Goal: Task Accomplishment & Management: Manage account settings

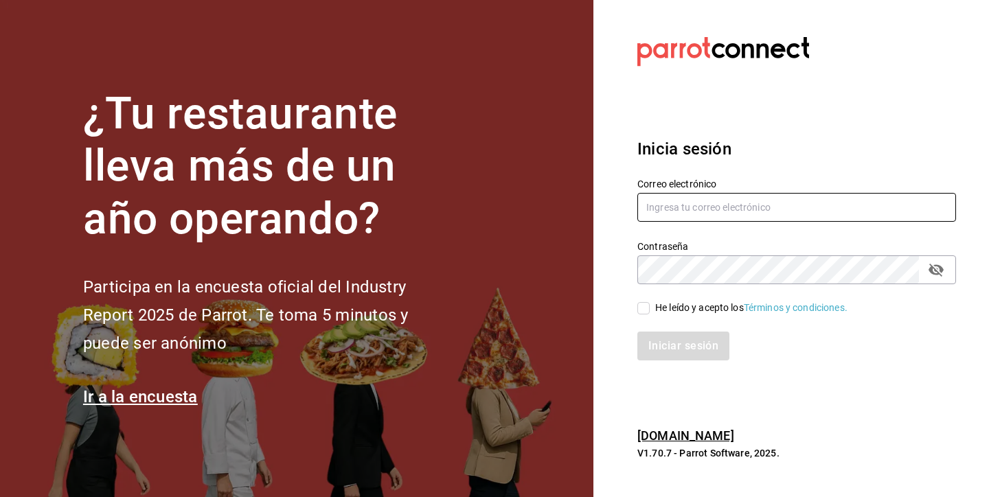
click at [682, 213] on input "text" at bounding box center [796, 207] width 319 height 29
type input "[PERSON_NAME][EMAIL_ADDRESS][PERSON_NAME][DOMAIN_NAME]"
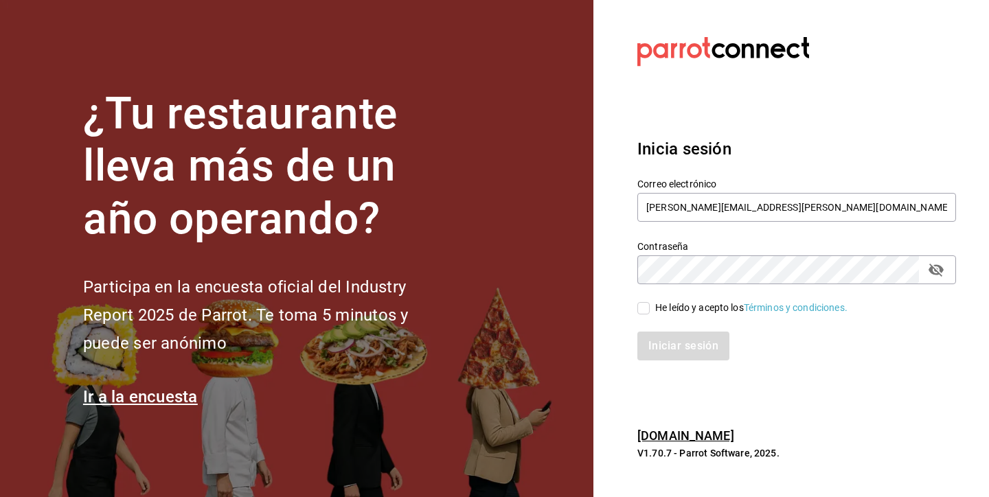
click at [647, 308] on input "He leído y acepto los Términos y condiciones." at bounding box center [643, 308] width 12 height 12
checkbox input "true"
click at [667, 352] on button "Iniciar sesión" at bounding box center [683, 346] width 93 height 29
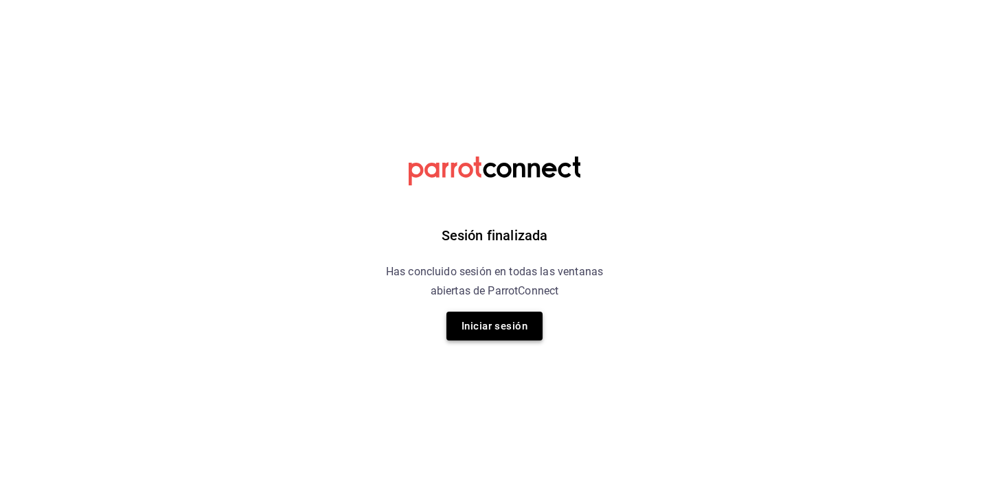
click at [514, 323] on button "Iniciar sesión" at bounding box center [494, 326] width 96 height 29
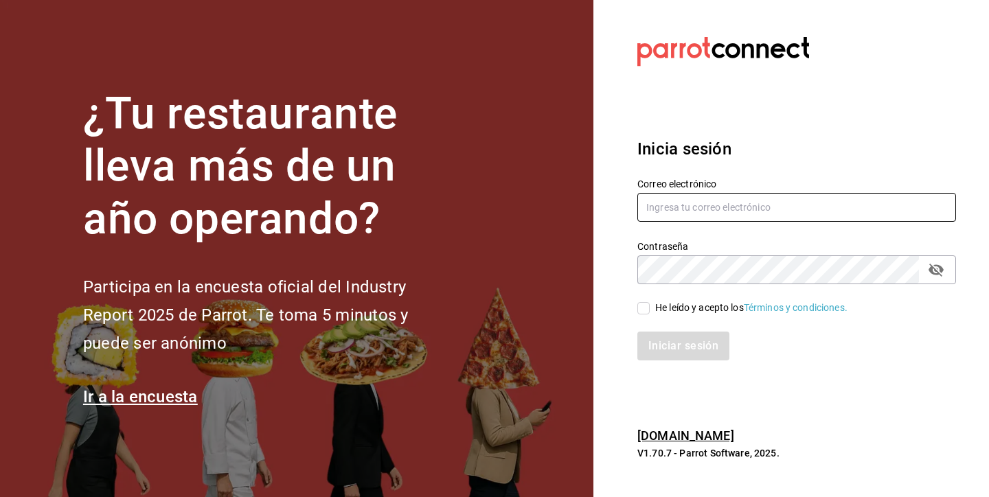
click at [670, 214] on input "text" at bounding box center [796, 207] width 319 height 29
type input "[PERSON_NAME][EMAIL_ADDRESS][PERSON_NAME][DOMAIN_NAME]"
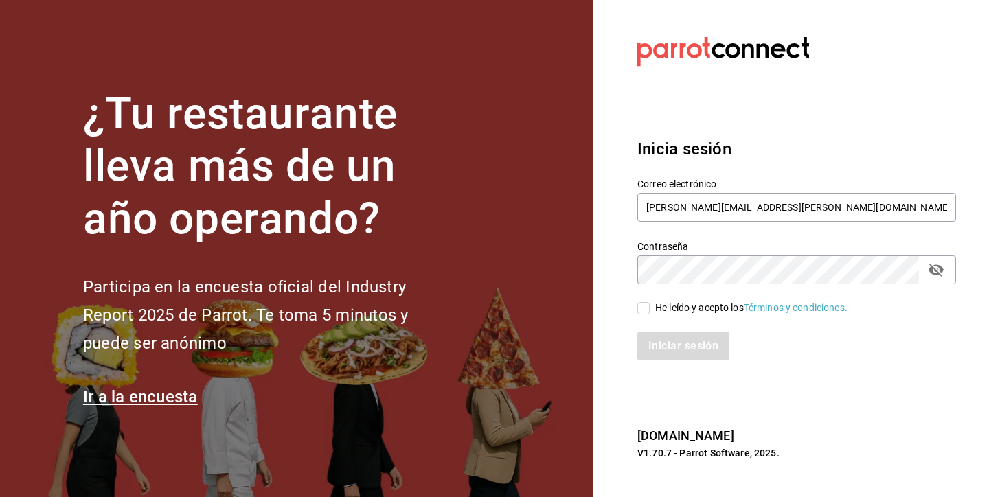
click at [641, 306] on input "He leído y acepto los Términos y condiciones." at bounding box center [643, 308] width 12 height 12
checkbox input "true"
click at [661, 335] on button "Iniciar sesión" at bounding box center [683, 346] width 93 height 29
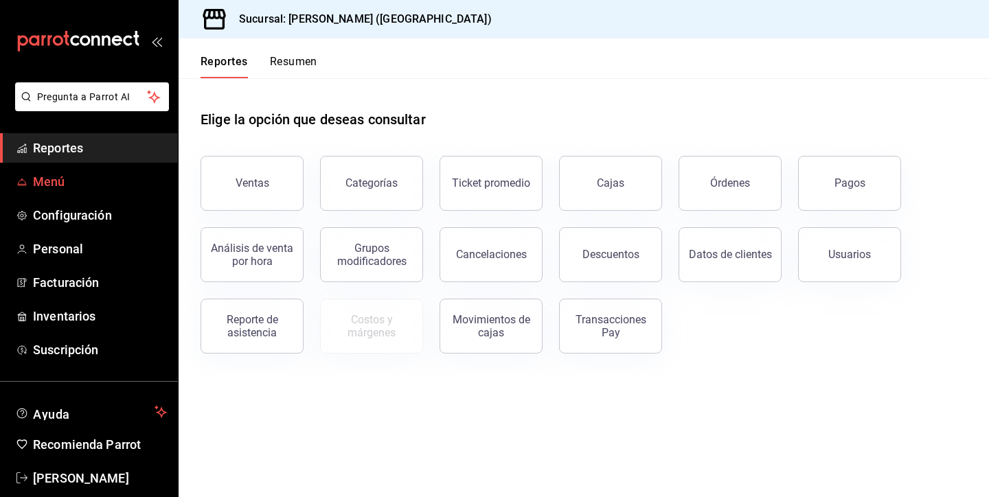
click at [133, 171] on link "Menú" at bounding box center [89, 182] width 178 height 30
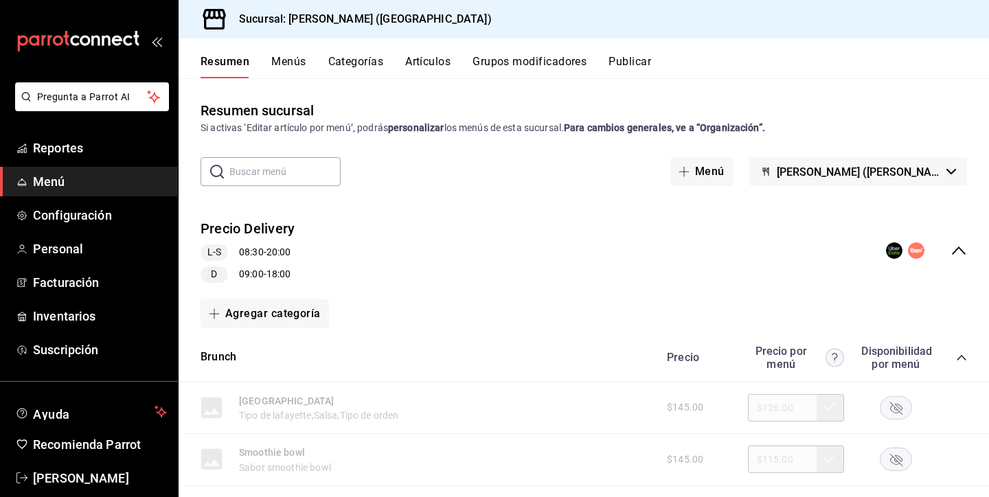
click at [427, 56] on button "Artículos" at bounding box center [427, 66] width 45 height 23
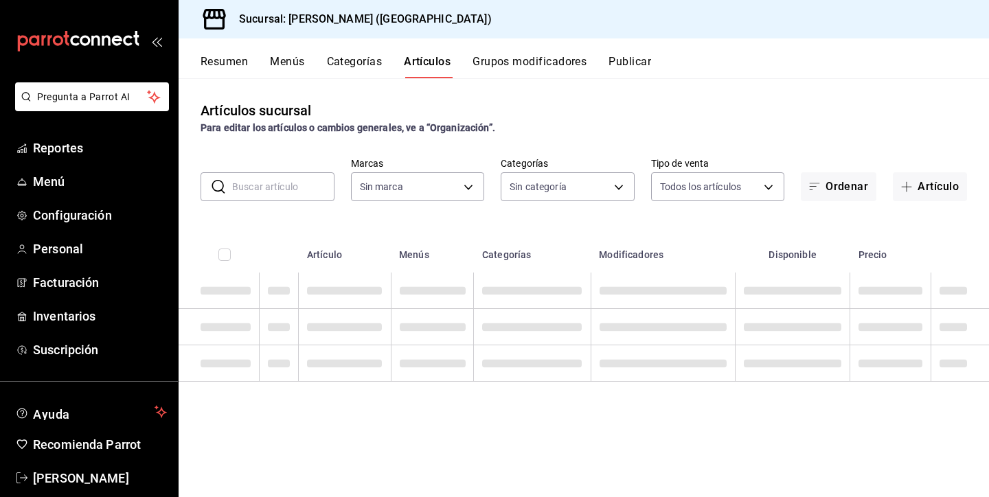
click at [288, 172] on div "​ ​ Marcas Sin marca Categorías Sin categoría Tipo de venta Todos los artículos…" at bounding box center [584, 179] width 810 height 44
type input "cea3f7c9-c420-4626-bdc9-49d725842c93"
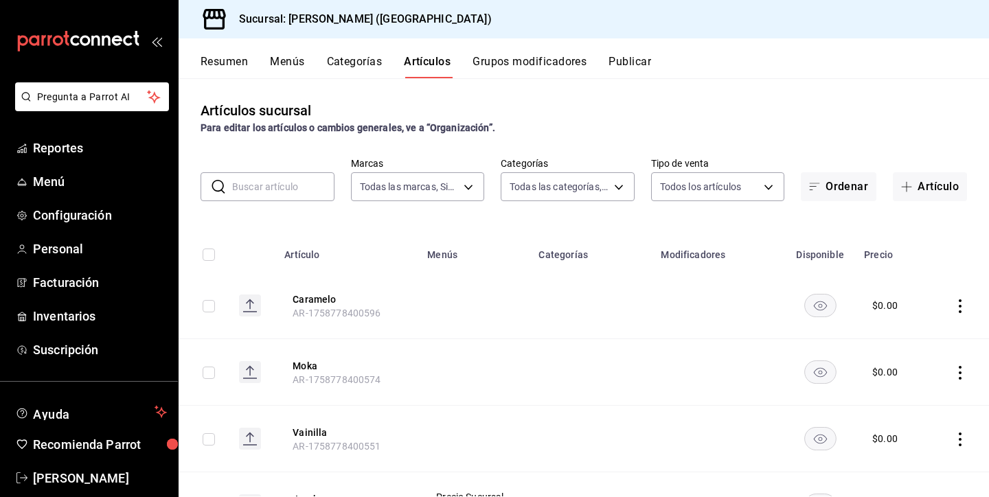
type input "3c6c4675-2c70-45e1-bfbe-f87eac0e9fac,c1b5ab84-7a05-46e6-b6dc-2a3341ecbfa3,d6540…"
click at [286, 183] on input "text" at bounding box center [283, 186] width 102 height 27
type input "pasaporte de cafe"
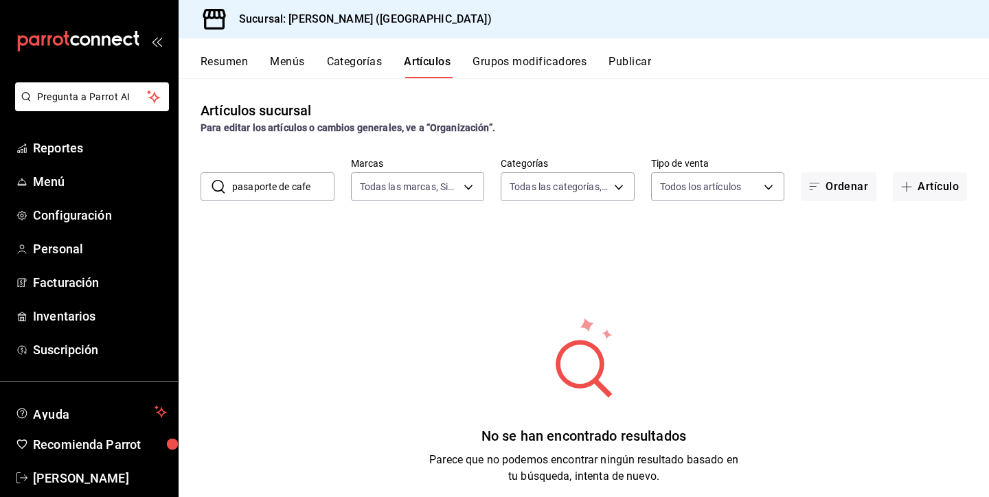
drag, startPoint x: 316, startPoint y: 194, endPoint x: 210, endPoint y: 192, distance: 105.8
click at [210, 192] on div "​ pasaporte de cafe ​" at bounding box center [268, 186] width 134 height 29
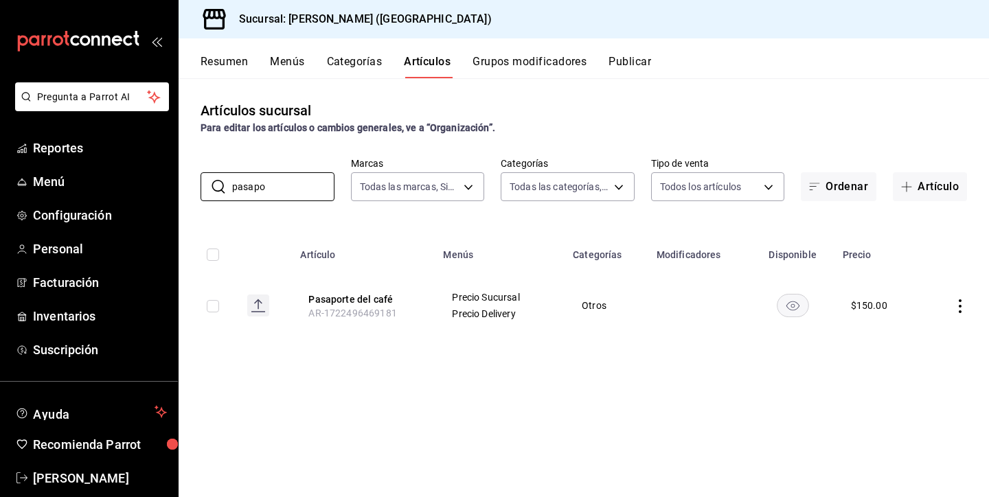
type input "pasapo"
click at [861, 304] on div "$ 150.00" at bounding box center [869, 306] width 36 height 14
click at [959, 310] on icon "actions" at bounding box center [960, 306] width 14 height 14
click at [910, 341] on span "Editar" at bounding box center [919, 337] width 36 height 14
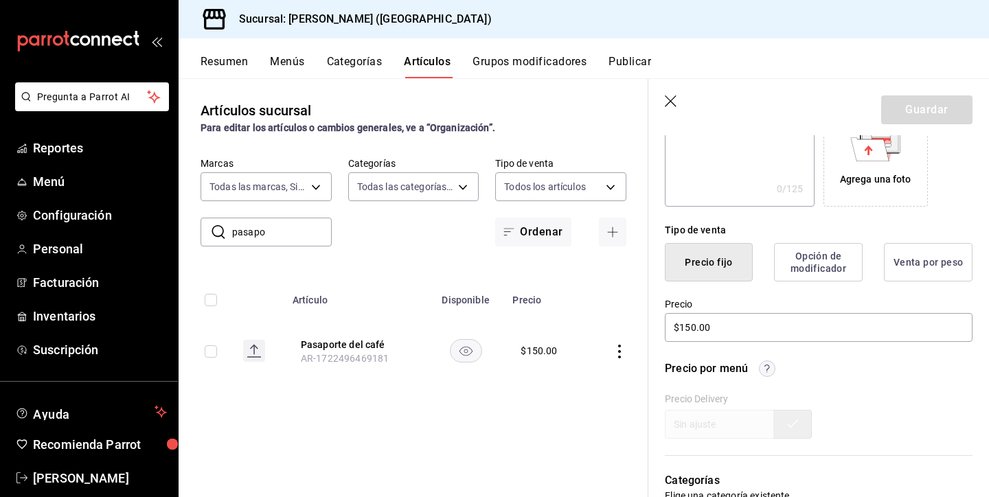
scroll to position [258, 0]
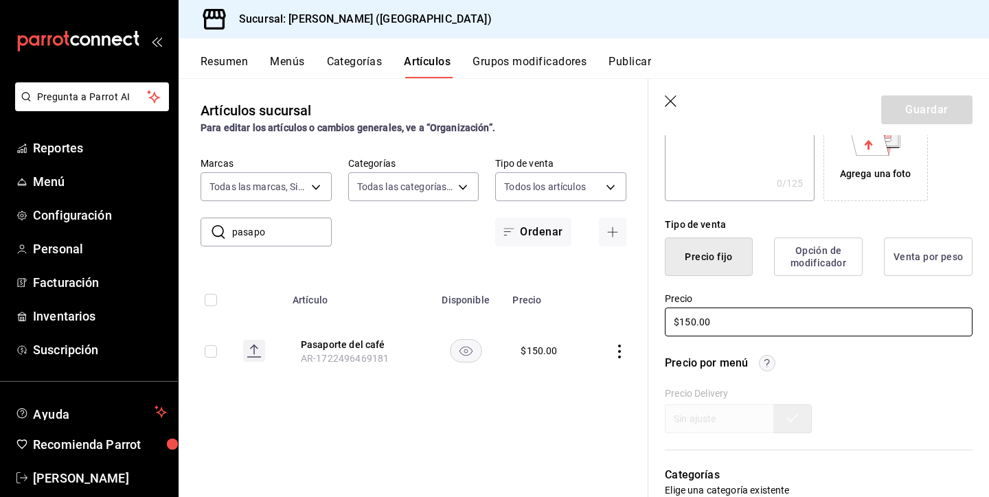
click at [694, 323] on input "$150.00" at bounding box center [819, 322] width 308 height 29
type input "$1.00"
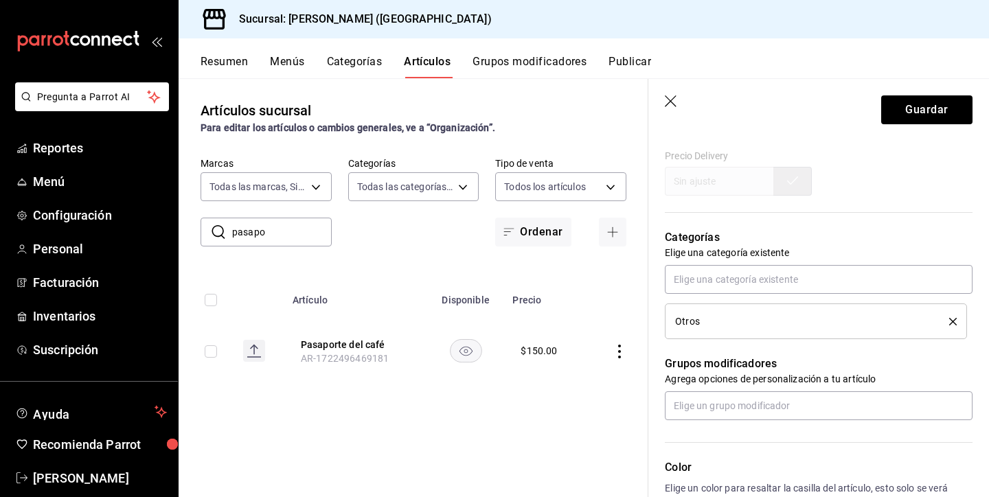
scroll to position [534, 0]
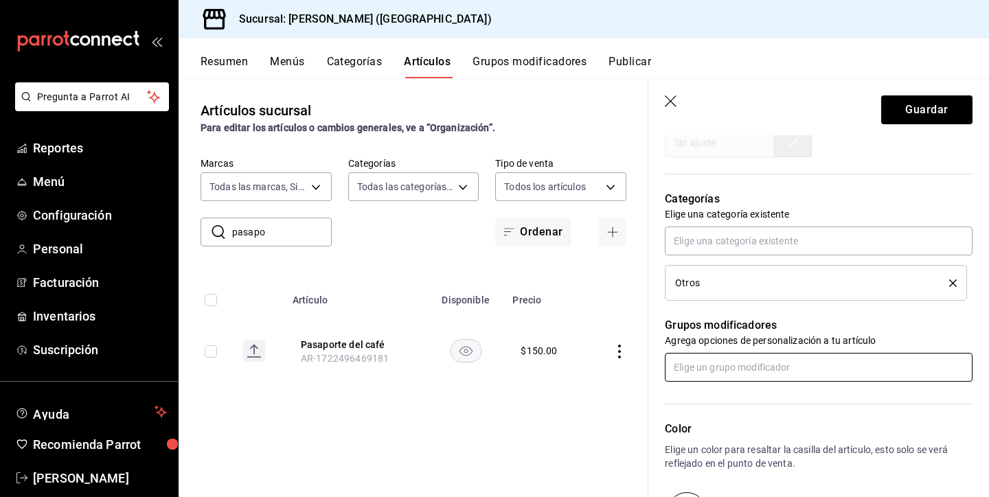
type input "$200.00"
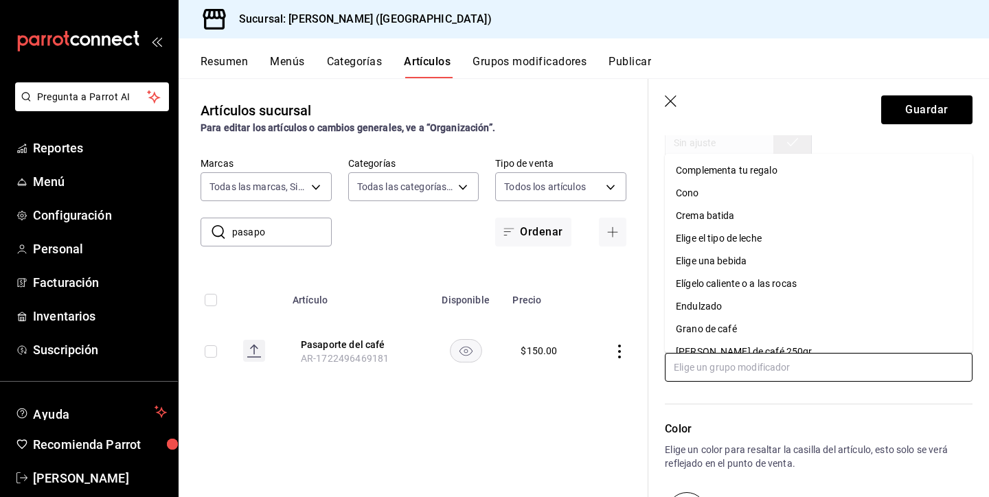
click at [716, 370] on input "text" at bounding box center [819, 367] width 308 height 29
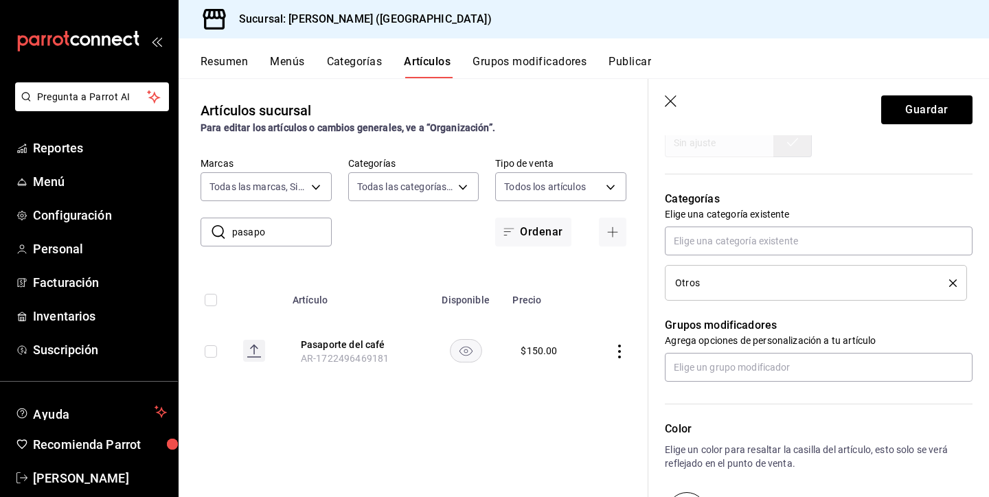
click at [595, 303] on th at bounding box center [618, 296] width 62 height 44
click at [943, 111] on button "Guardar" at bounding box center [926, 109] width 91 height 29
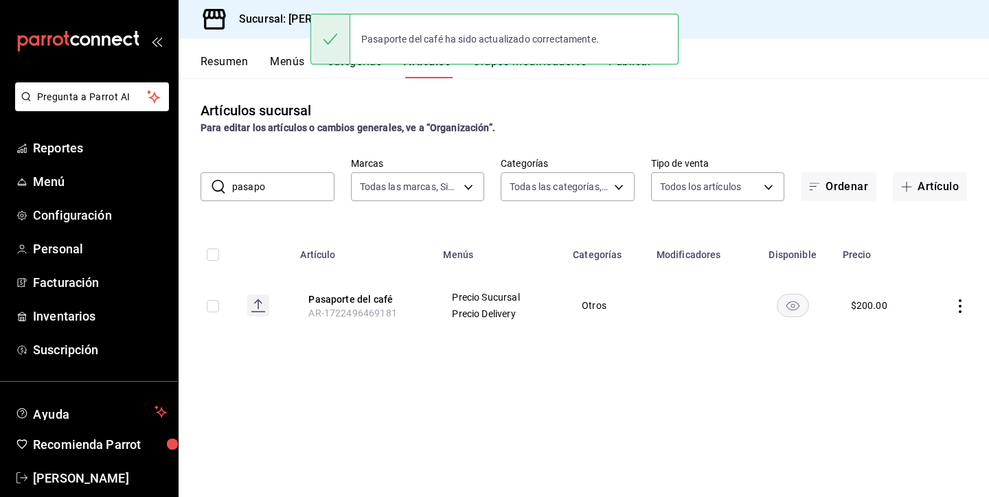
click at [522, 66] on div "Pasaporte del café ha sido actualizado correctamente." at bounding box center [494, 39] width 368 height 59
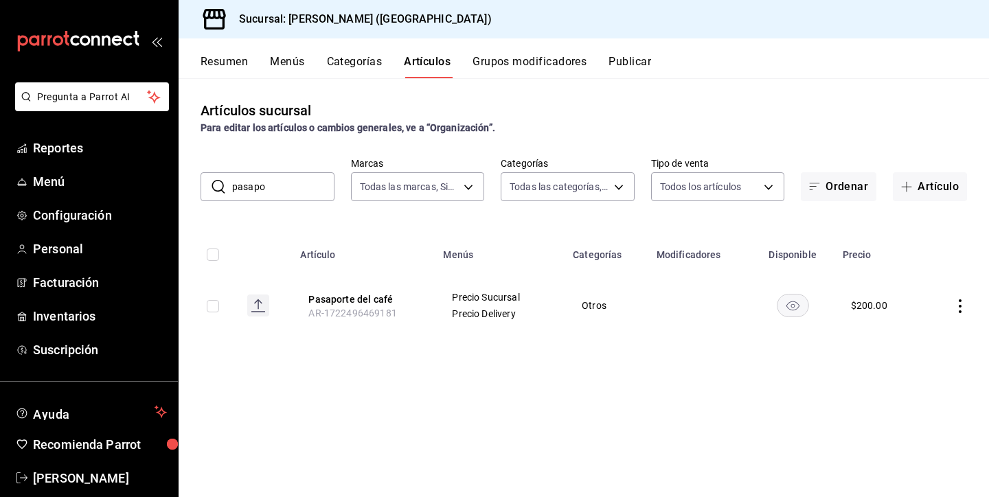
click at [522, 70] on button "Grupos modificadores" at bounding box center [530, 66] width 114 height 23
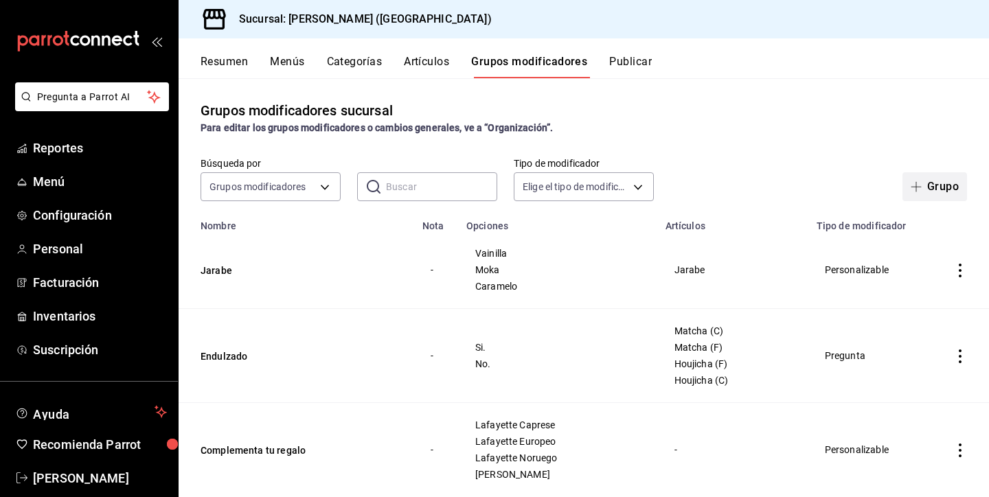
click at [939, 193] on button "Grupo" at bounding box center [934, 186] width 65 height 29
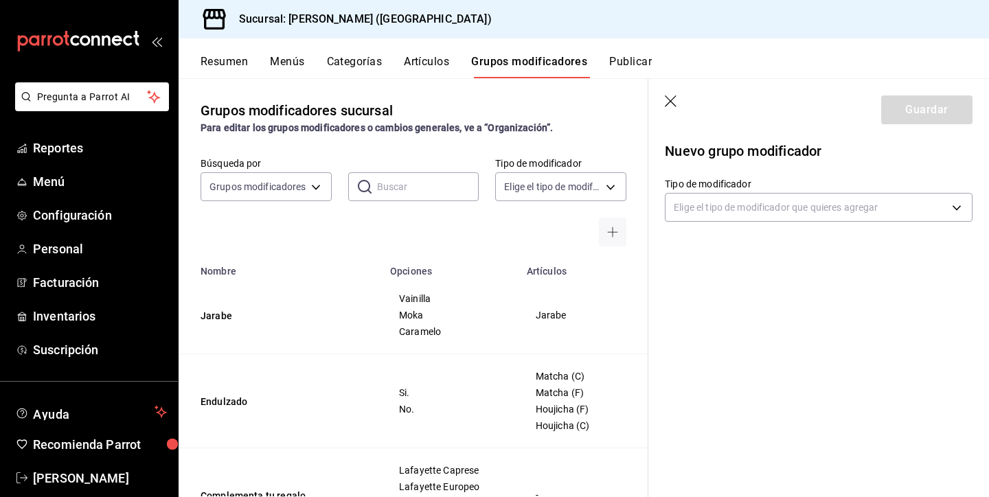
click at [919, 114] on div "Guardar" at bounding box center [926, 109] width 91 height 29
click at [617, 232] on icon "button" at bounding box center [612, 232] width 11 height 11
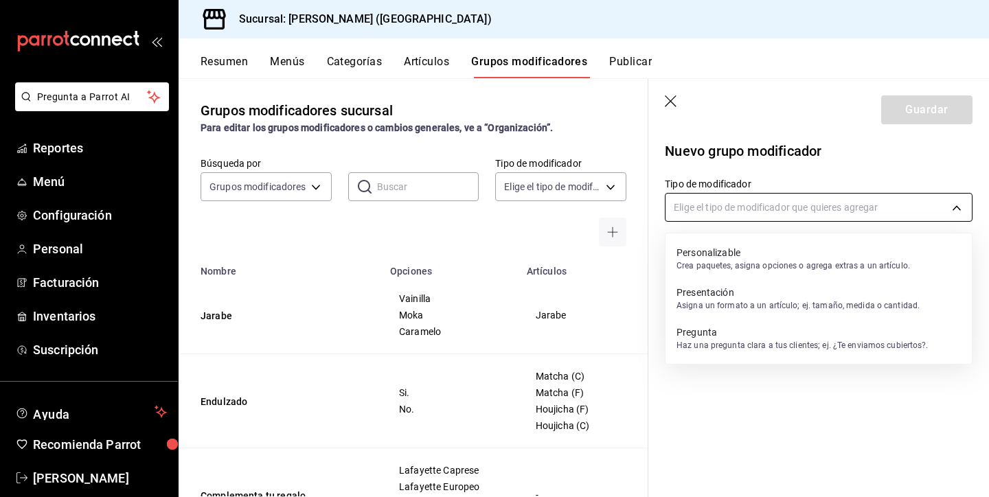
click at [725, 206] on body "Pregunta a Parrot AI Reportes Menú Configuración Personal Facturación Inventari…" at bounding box center [494, 248] width 989 height 497
click at [716, 251] on p "Personalizable" at bounding box center [794, 253] width 234 height 14
type input "CUSTOMIZABLE"
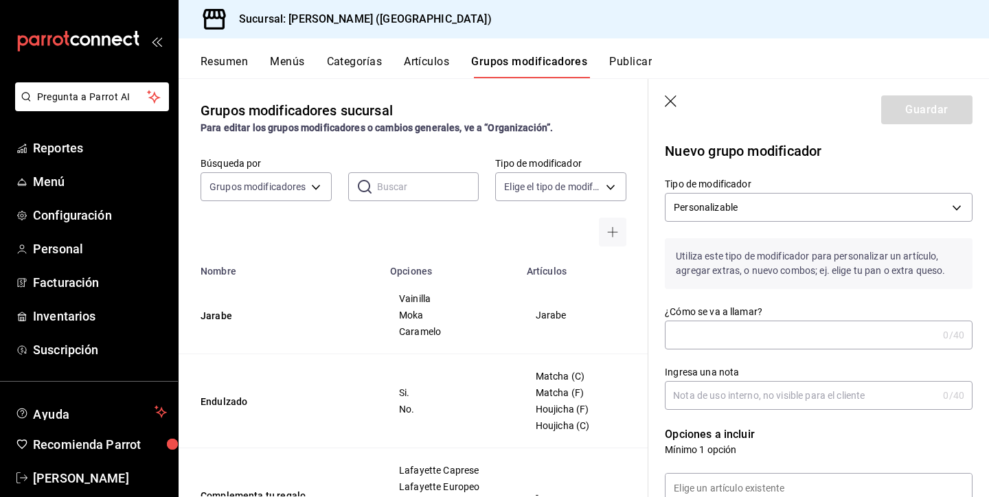
click at [703, 335] on input "¿Cómo se va a llamar?" at bounding box center [801, 334] width 273 height 27
type input "pago"
click at [703, 396] on input "Ingresa una nota" at bounding box center [801, 395] width 273 height 27
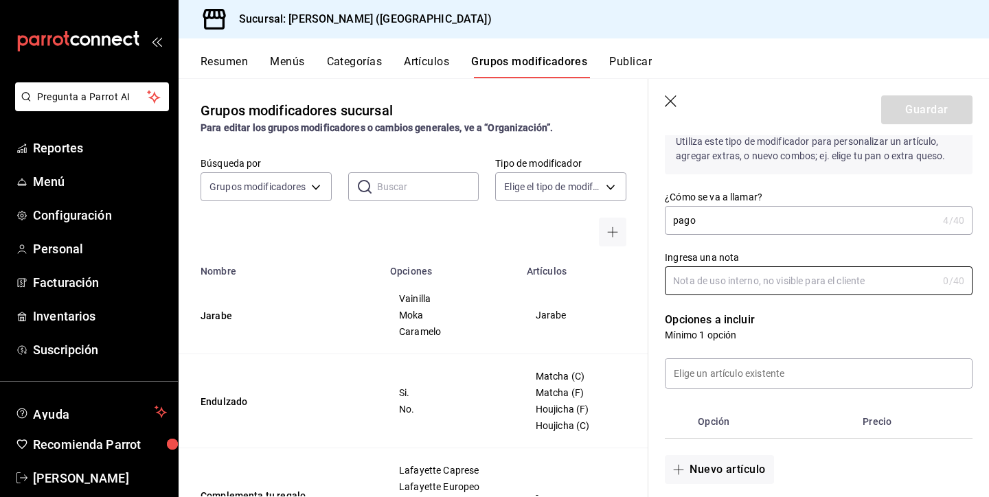
scroll to position [115, 0]
click at [714, 370] on input at bounding box center [819, 373] width 306 height 29
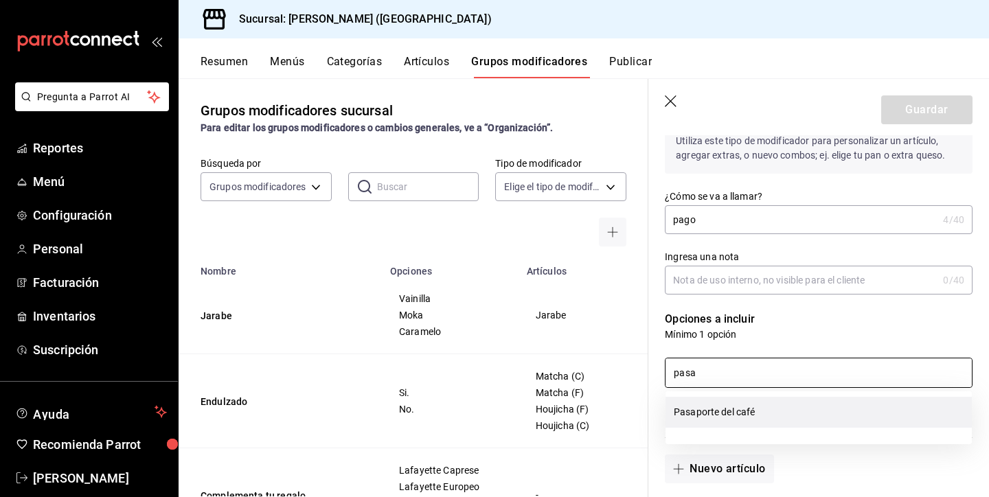
click at [725, 413] on li "Pasaporte del café" at bounding box center [819, 412] width 306 height 31
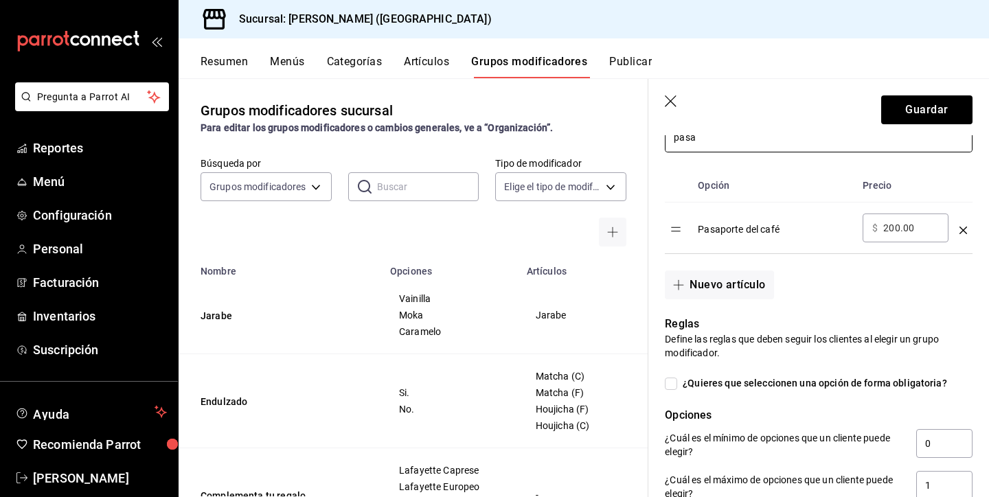
scroll to position [355, 0]
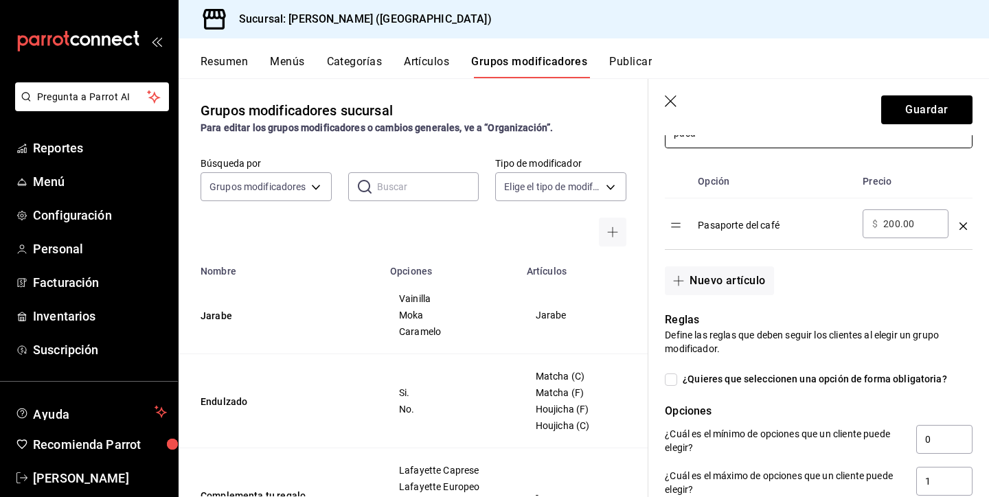
type input "pasa"
click at [769, 231] on div "Pasaporte del café" at bounding box center [775, 220] width 154 height 23
click at [752, 217] on div "Pasaporte del café" at bounding box center [775, 220] width 154 height 23
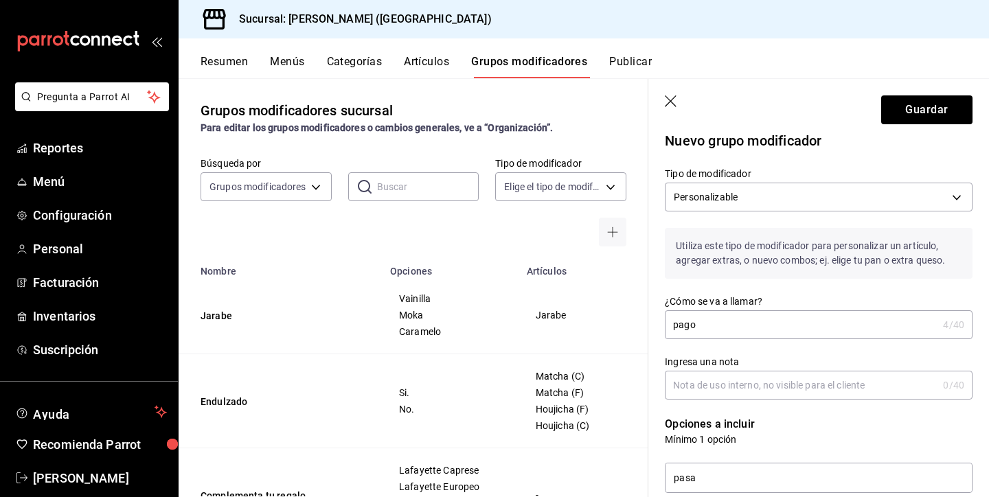
scroll to position [0, 0]
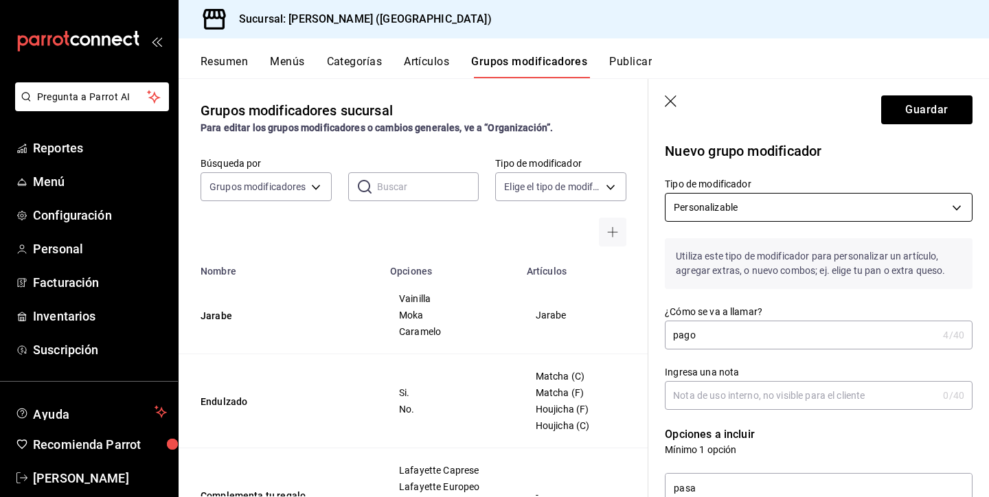
click at [786, 202] on body "Pregunta a Parrot AI Reportes Menú Configuración Personal Facturación Inventari…" at bounding box center [494, 248] width 989 height 497
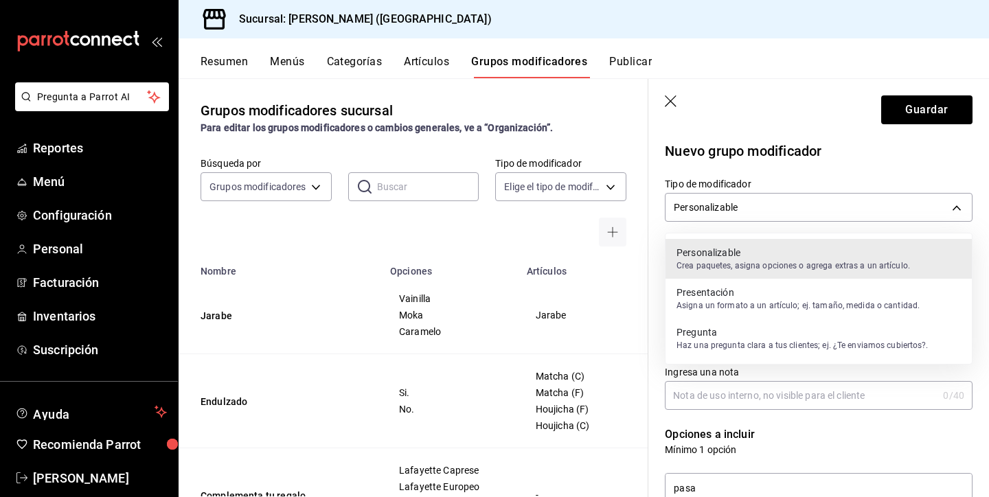
click at [775, 150] on div at bounding box center [494, 248] width 989 height 497
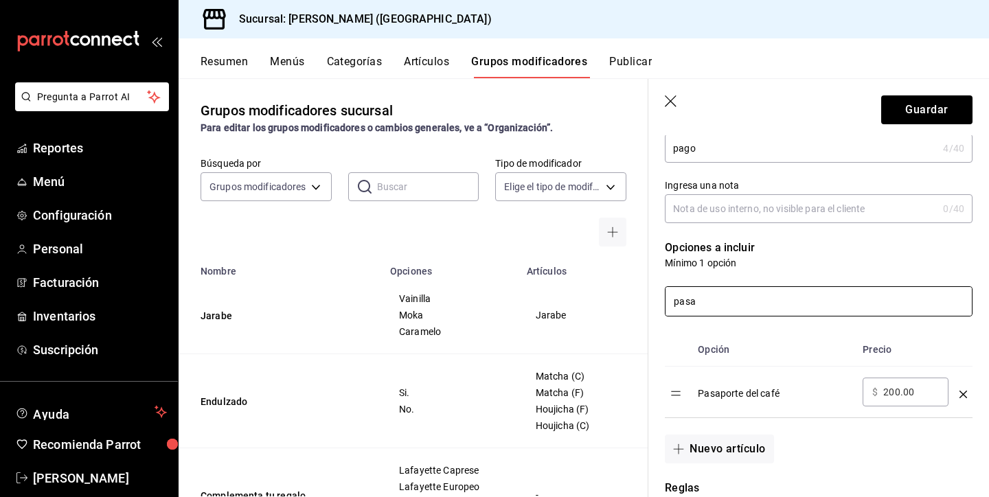
scroll to position [207, 0]
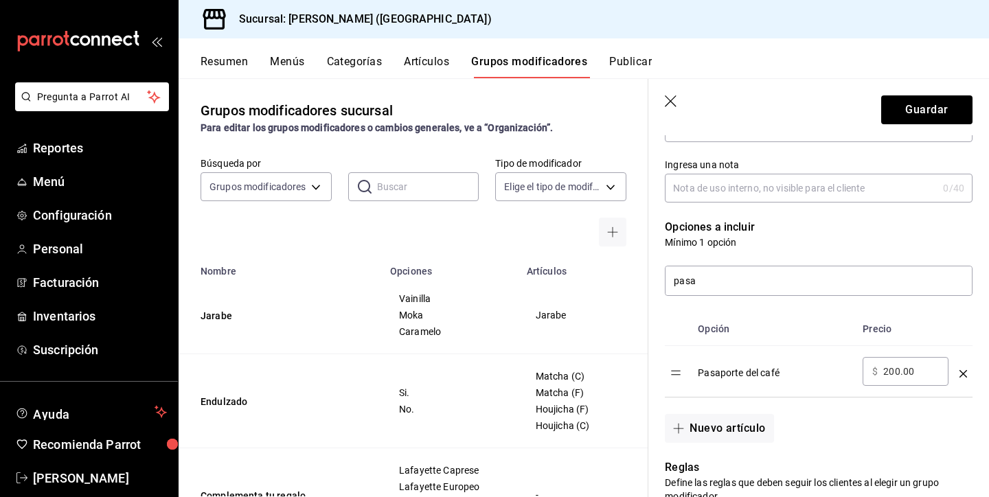
click at [734, 376] on div "Pasaporte del café" at bounding box center [775, 368] width 154 height 23
click at [810, 371] on div "Pasaporte del café" at bounding box center [775, 368] width 154 height 23
click at [711, 426] on button "Nuevo artículo" at bounding box center [719, 428] width 109 height 29
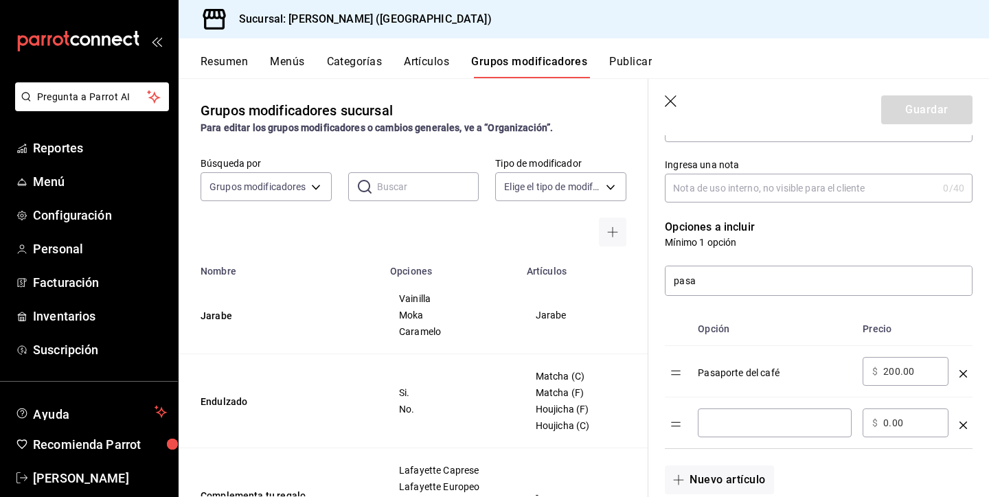
click at [724, 374] on div "Pasaporte del café" at bounding box center [775, 368] width 154 height 23
click at [741, 433] on div "​" at bounding box center [775, 423] width 154 height 29
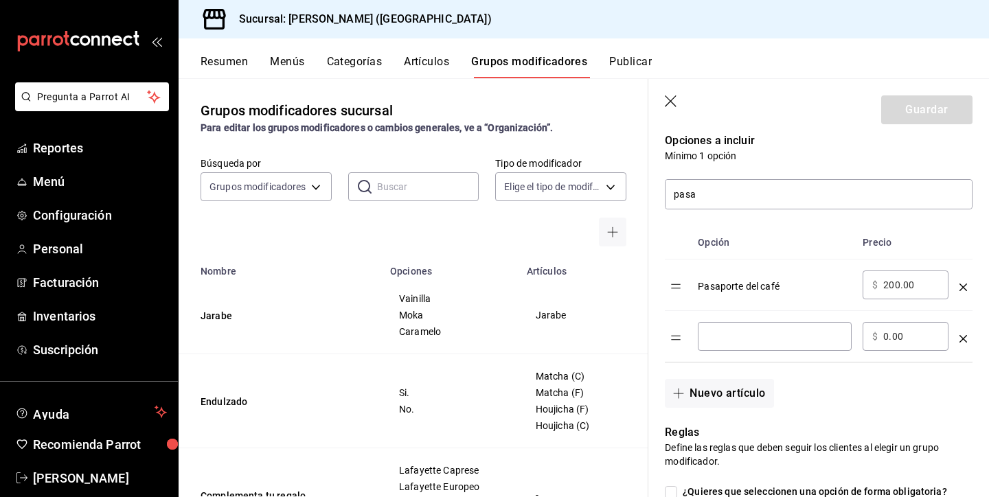
scroll to position [299, 0]
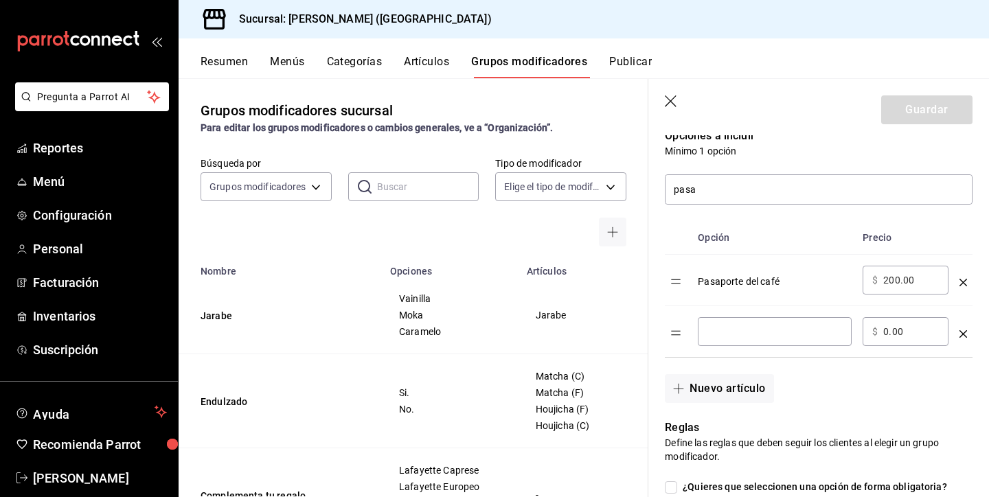
click at [733, 282] on div "Pasaporte del café" at bounding box center [775, 277] width 154 height 23
click at [962, 282] on icon "optionsTable" at bounding box center [963, 283] width 8 height 8
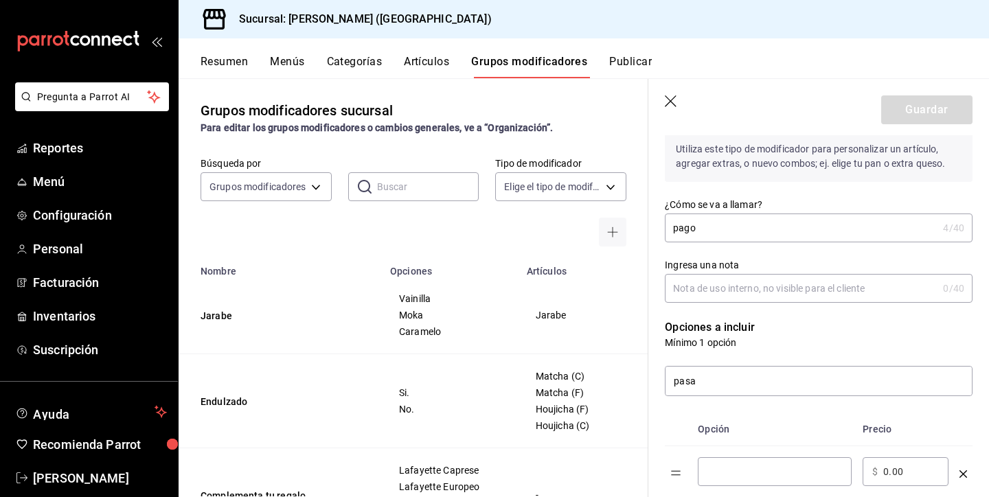
scroll to position [104, 0]
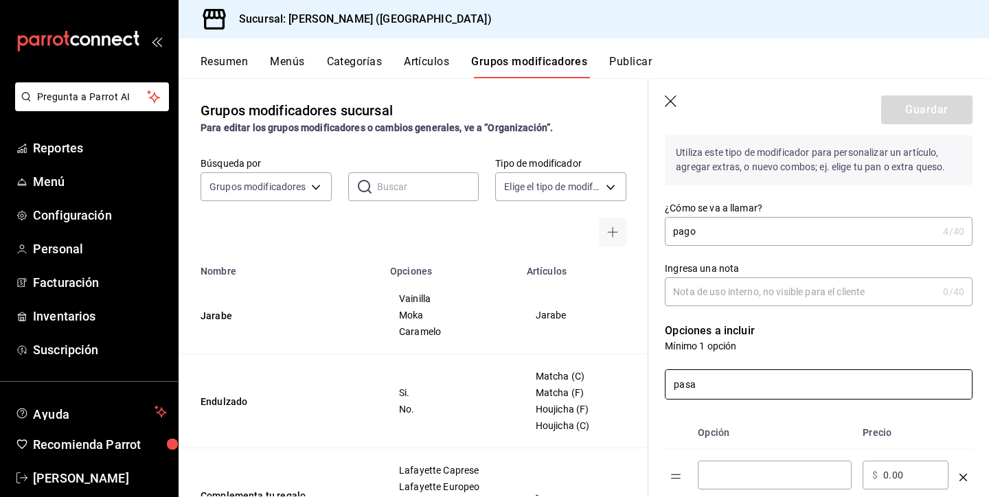
drag, startPoint x: 714, startPoint y: 379, endPoint x: 662, endPoint y: 378, distance: 51.5
click at [662, 378] on div "pasa" at bounding box center [810, 376] width 324 height 47
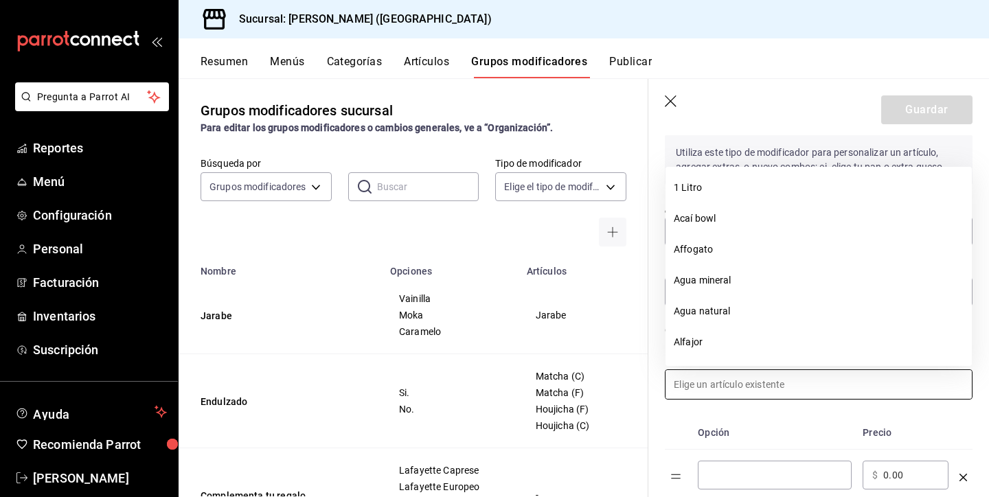
click at [701, 402] on div "Opción Precio ​ ​ $ 0.00 ​" at bounding box center [810, 451] width 324 height 102
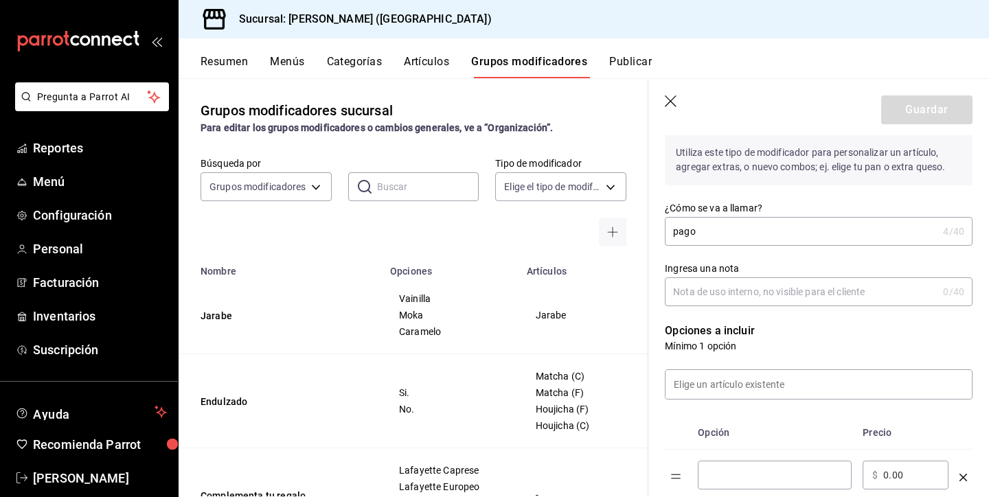
click at [701, 365] on div at bounding box center [810, 376] width 324 height 47
click at [702, 383] on input at bounding box center [819, 384] width 306 height 29
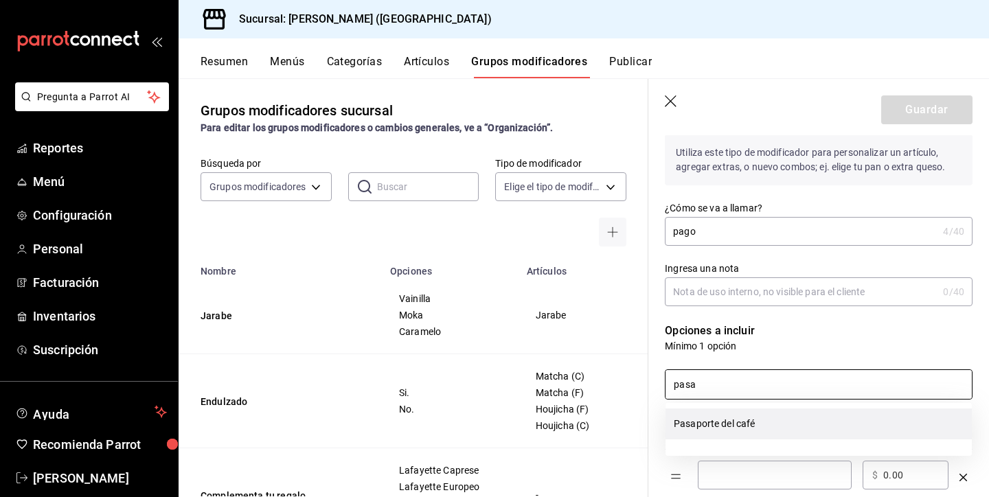
click at [711, 419] on li "Pasaporte del café" at bounding box center [819, 424] width 306 height 31
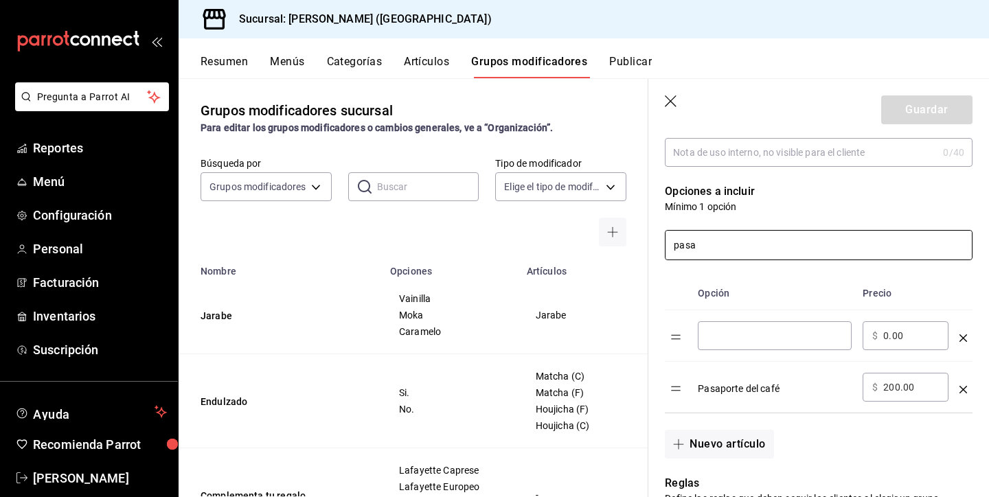
scroll to position [244, 0]
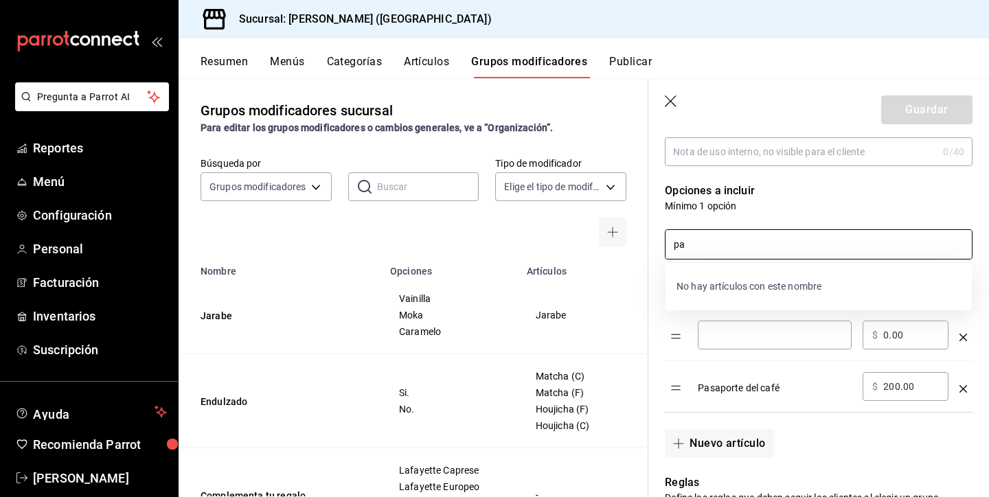
type input "p"
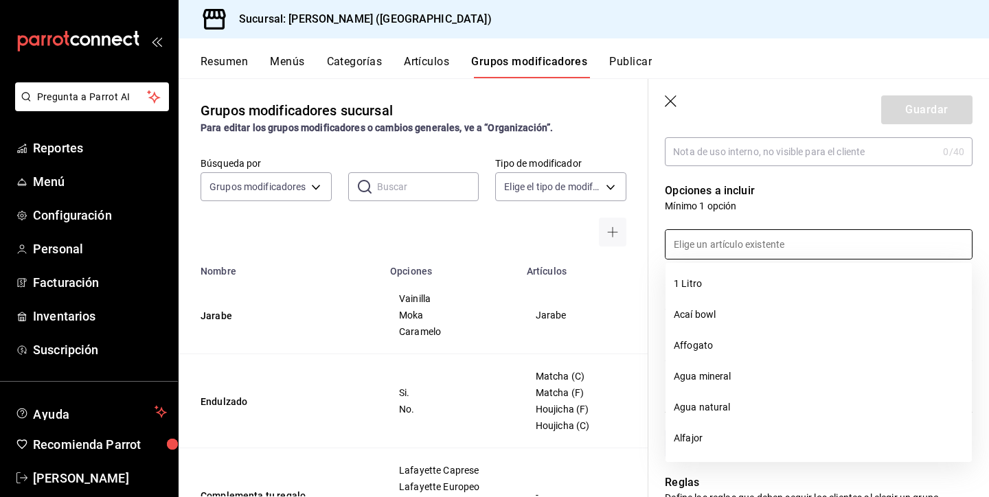
click at [796, 194] on p "Opciones a incluir" at bounding box center [819, 191] width 308 height 16
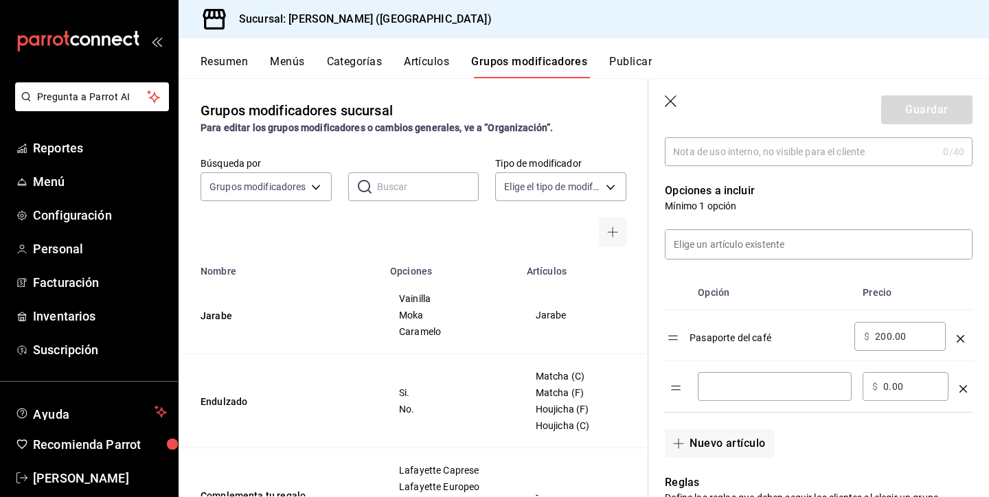
drag, startPoint x: 674, startPoint y: 394, endPoint x: 670, endPoint y: 343, distance: 51.7
click at [670, 343] on table "Opción Precio ​ ​ $ 0.00 ​ Pasaporte del café ​ $ 200.00 ​" at bounding box center [819, 344] width 308 height 136
click at [725, 380] on input "optionsTable" at bounding box center [774, 387] width 135 height 14
type input "liquidado"
click at [736, 435] on button "Nuevo artículo" at bounding box center [719, 443] width 109 height 29
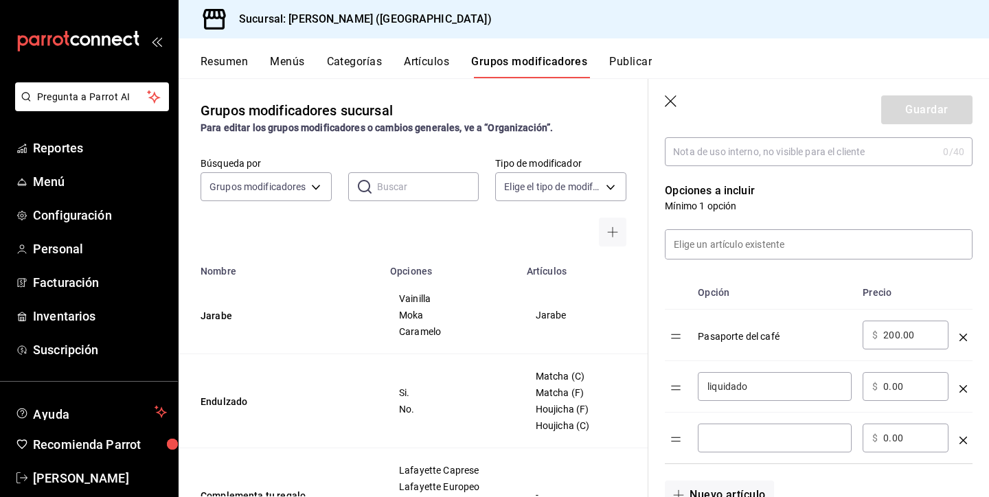
click at [731, 435] on input "optionsTable" at bounding box center [774, 438] width 135 height 14
type input "anticipo"
click at [894, 439] on input "0.00" at bounding box center [911, 438] width 56 height 14
type input "0.00"
type input "100.00"
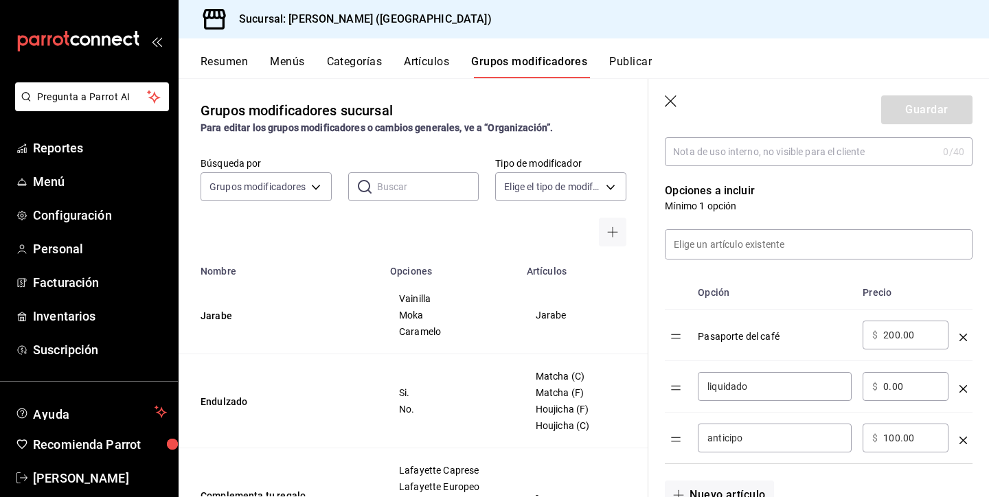
click at [751, 334] on div "Pasaporte del café" at bounding box center [775, 332] width 154 height 23
click at [963, 339] on icon "optionsTable" at bounding box center [963, 338] width 8 height 8
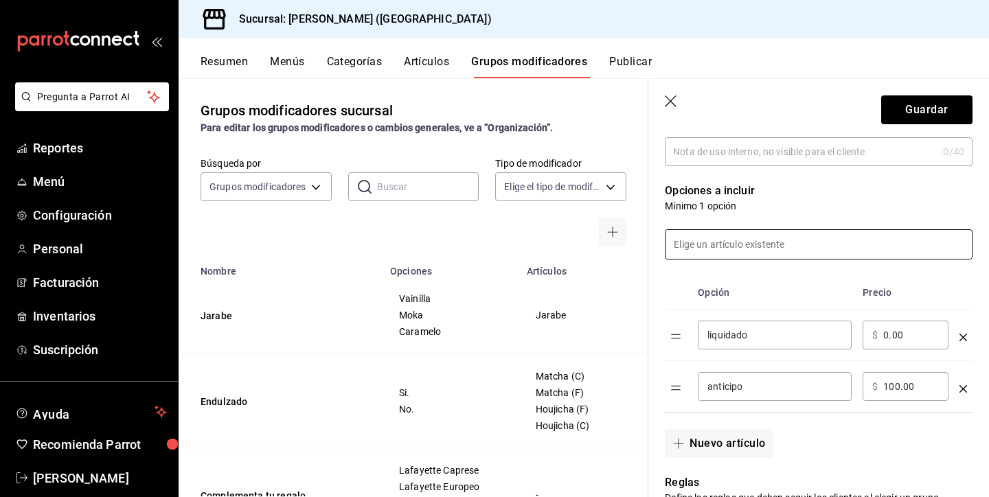
click at [769, 248] on input at bounding box center [819, 244] width 306 height 29
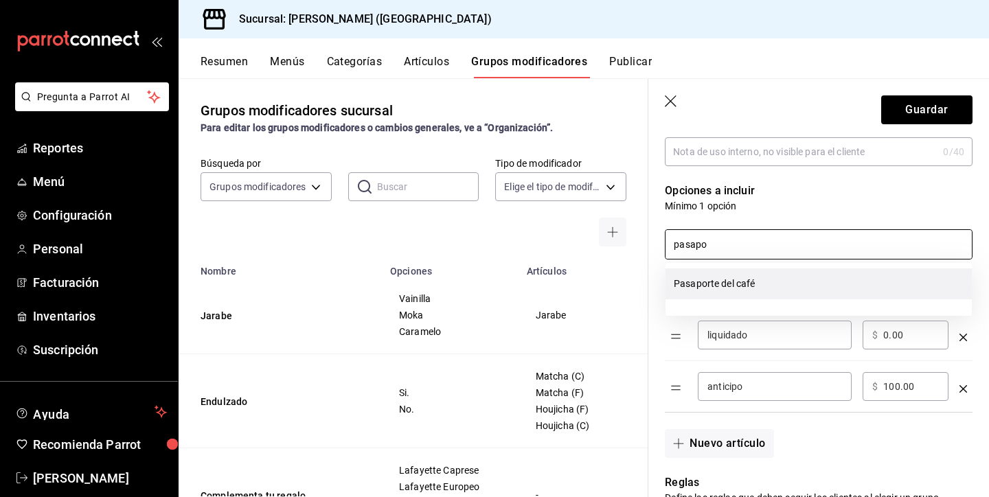
click at [739, 283] on li "Pasaporte del café" at bounding box center [819, 284] width 306 height 31
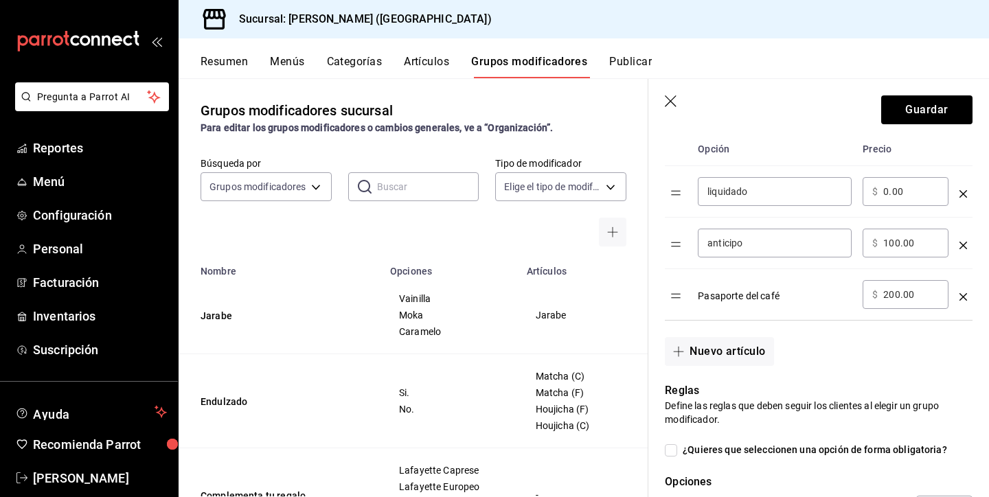
scroll to position [388, 0]
type input "pasapo"
click at [902, 104] on button "Guardar" at bounding box center [926, 109] width 91 height 29
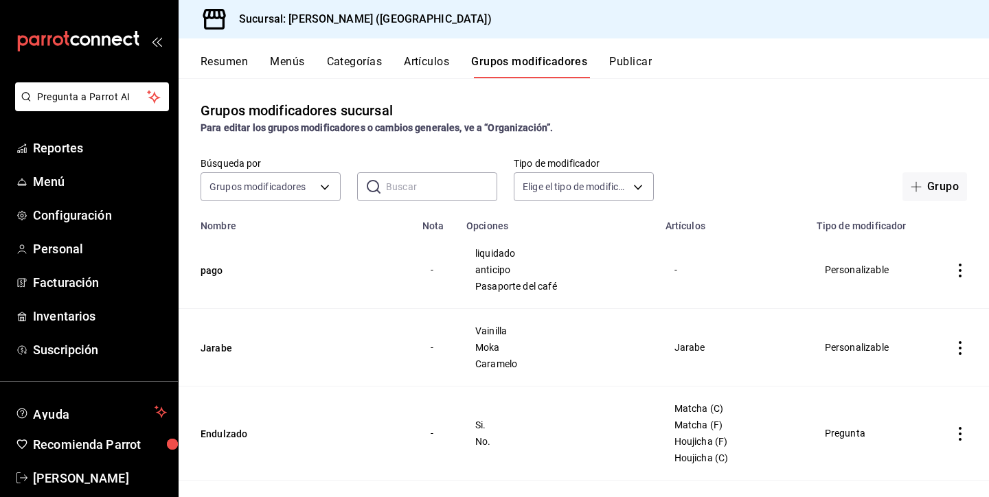
click at [627, 63] on button "Publicar" at bounding box center [630, 66] width 43 height 23
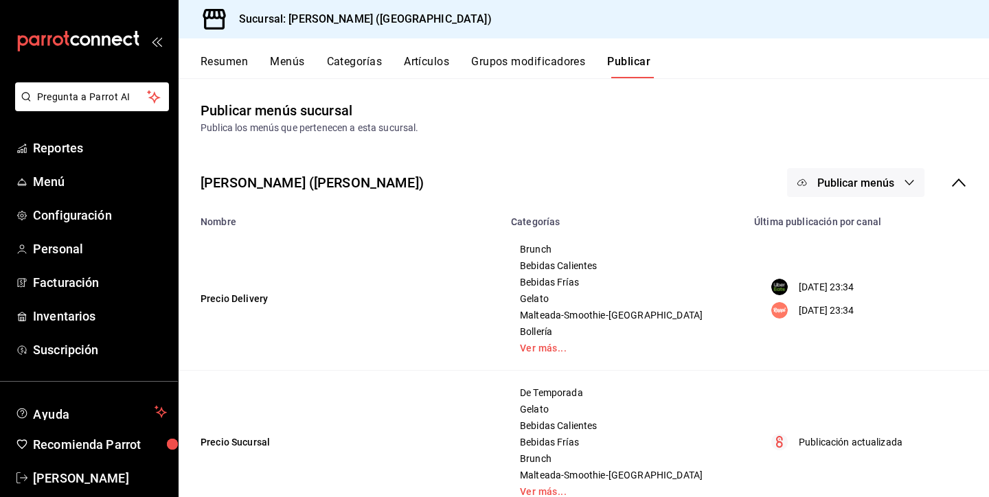
click at [823, 180] on span "Publicar menús" at bounding box center [855, 183] width 77 height 13
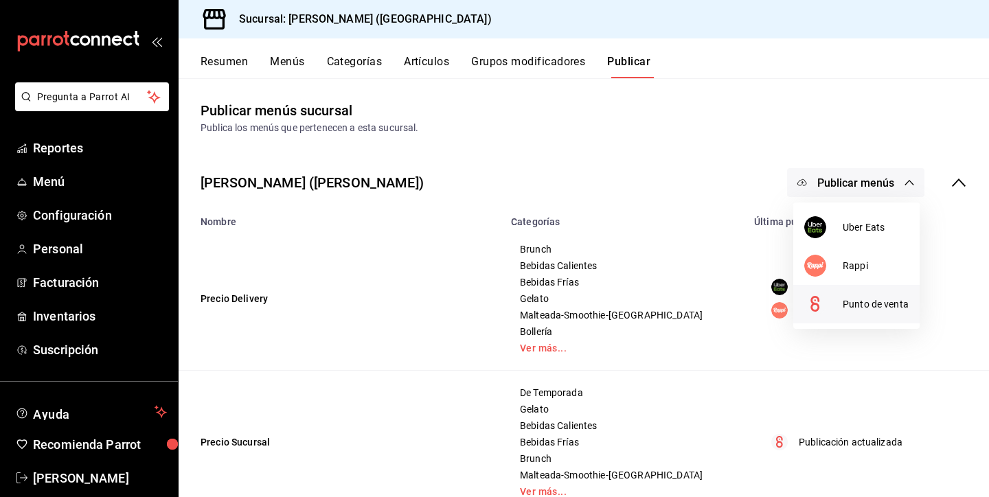
click at [834, 310] on div at bounding box center [823, 304] width 38 height 22
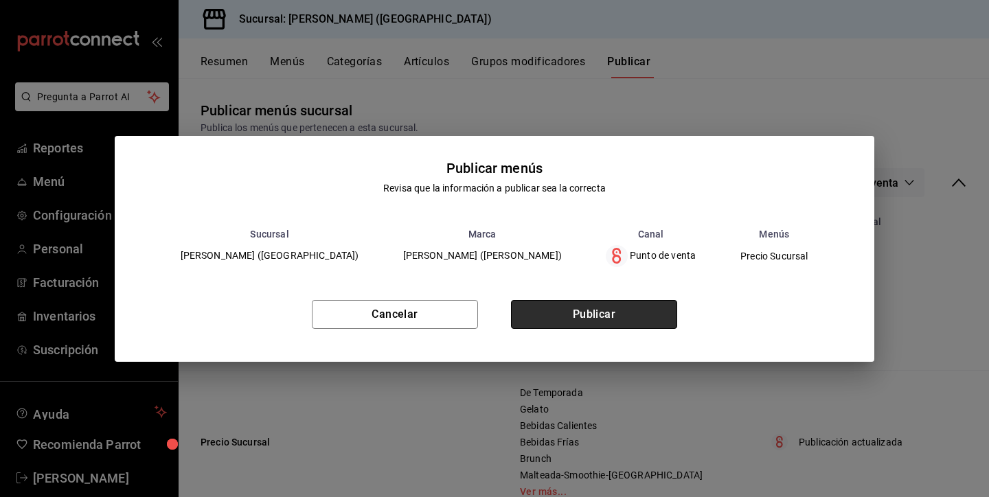
click at [637, 311] on button "Publicar" at bounding box center [594, 314] width 166 height 29
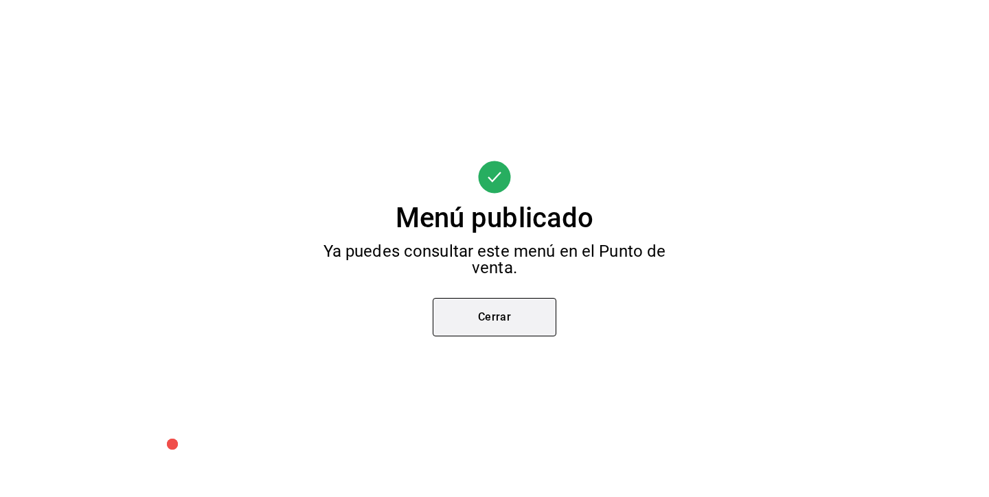
click at [521, 321] on button "Cerrar" at bounding box center [495, 317] width 124 height 38
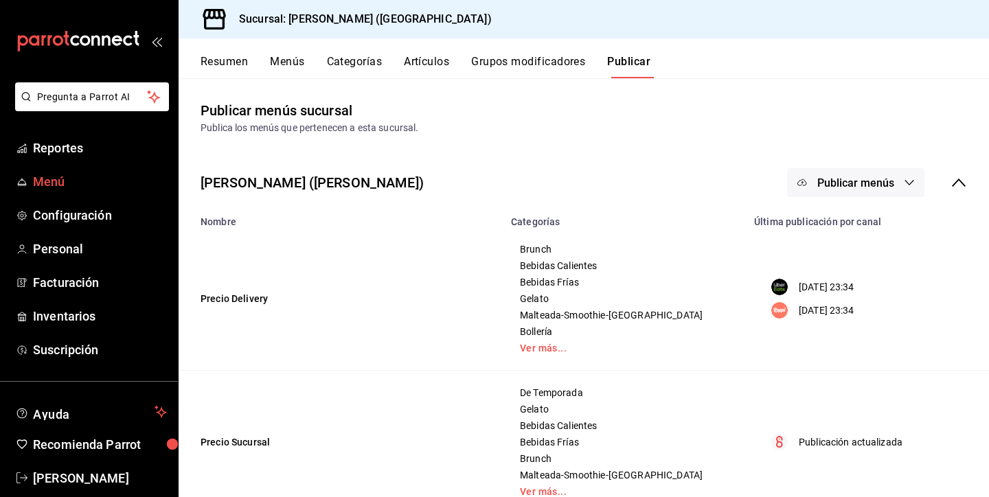
click at [43, 181] on span "Menú" at bounding box center [100, 181] width 134 height 19
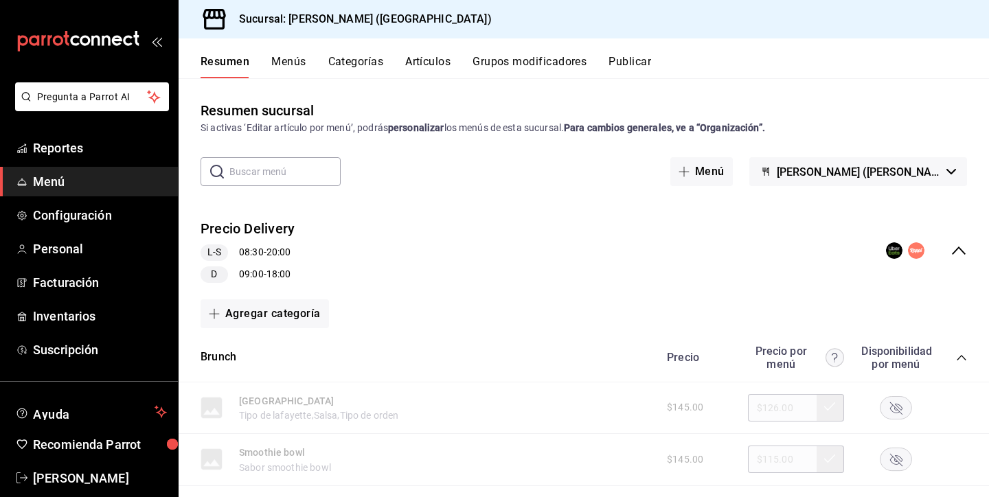
click at [513, 56] on button "Grupos modificadores" at bounding box center [530, 66] width 114 height 23
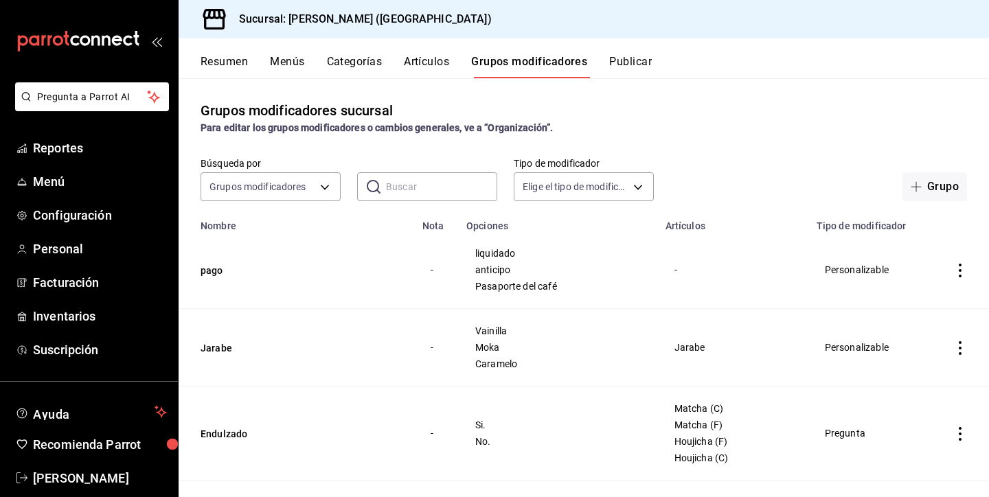
click at [953, 271] on icon "actions" at bounding box center [960, 271] width 14 height 14
click at [914, 302] on span "Editar" at bounding box center [919, 302] width 36 height 14
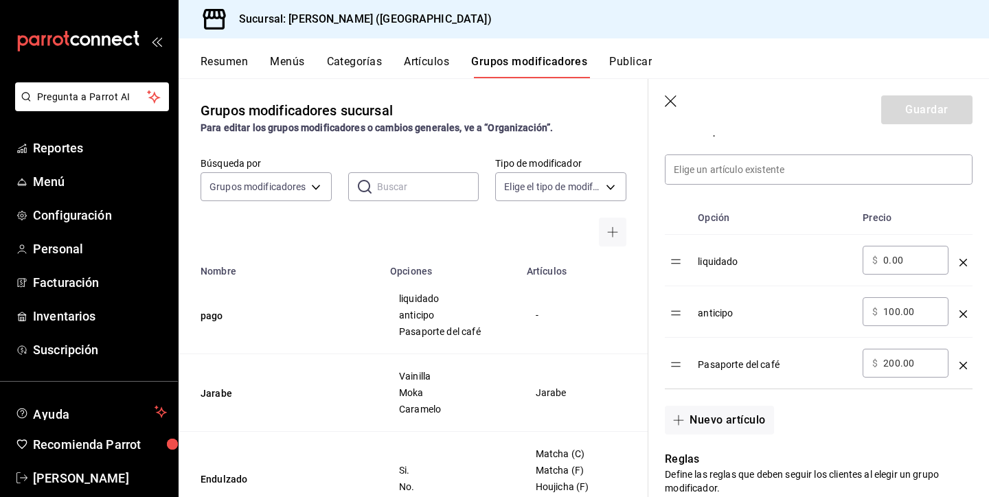
scroll to position [387, 0]
click at [958, 363] on td "optionsTable" at bounding box center [963, 363] width 19 height 52
click at [963, 364] on icon "optionsTable" at bounding box center [963, 365] width 8 height 8
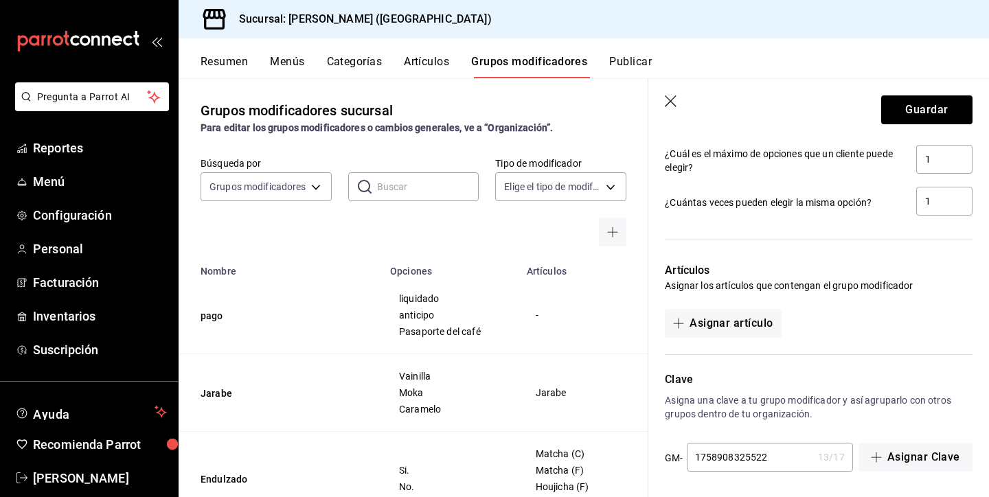
scroll to position [799, 0]
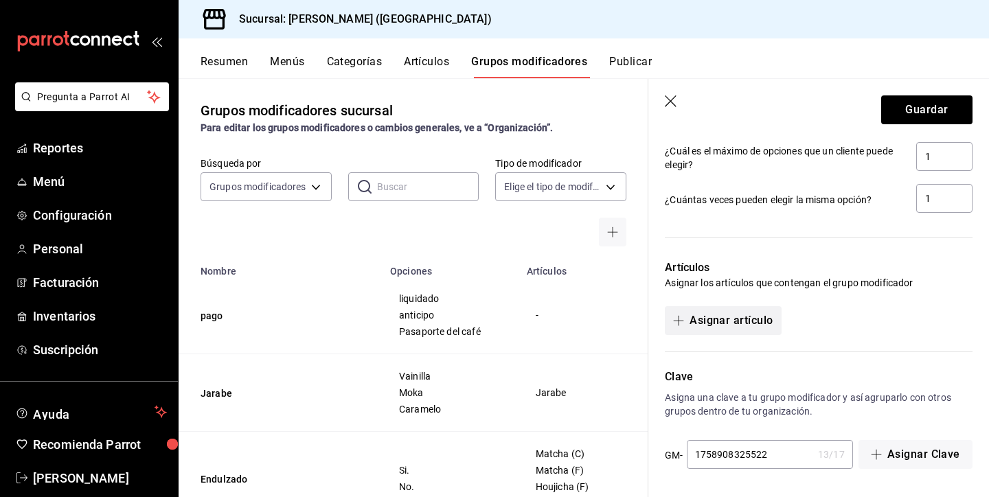
click at [705, 323] on button "Asignar artículo" at bounding box center [723, 320] width 116 height 29
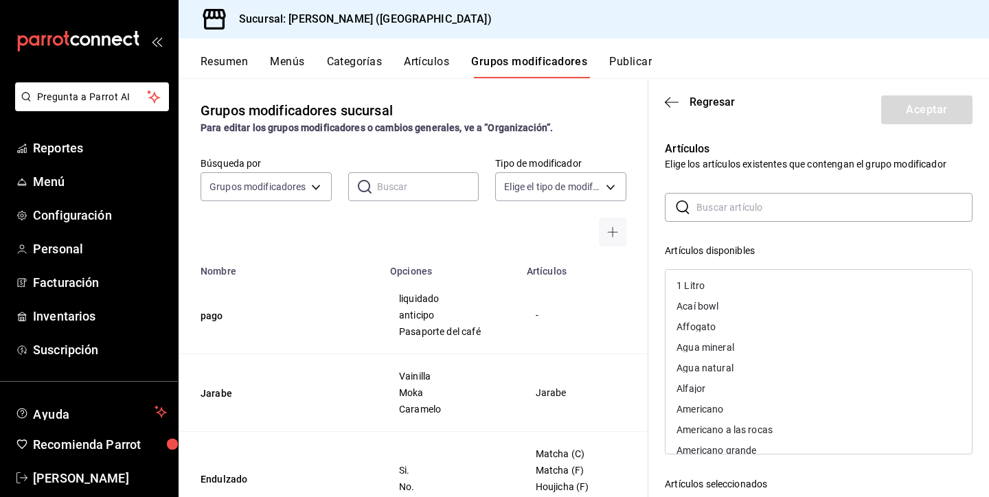
click at [727, 205] on input "text" at bounding box center [834, 207] width 276 height 27
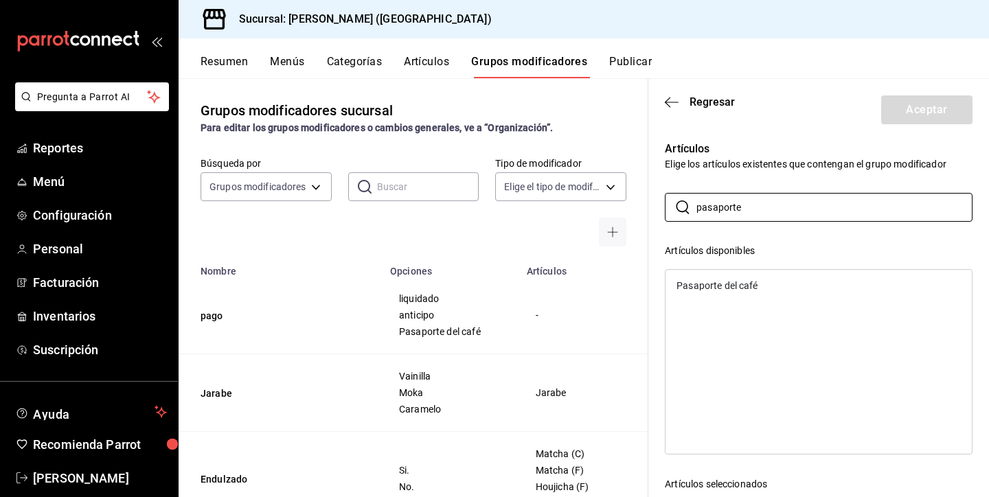
type input "pasaporte"
click at [734, 283] on div "Pasaporte del café" at bounding box center [717, 286] width 81 height 10
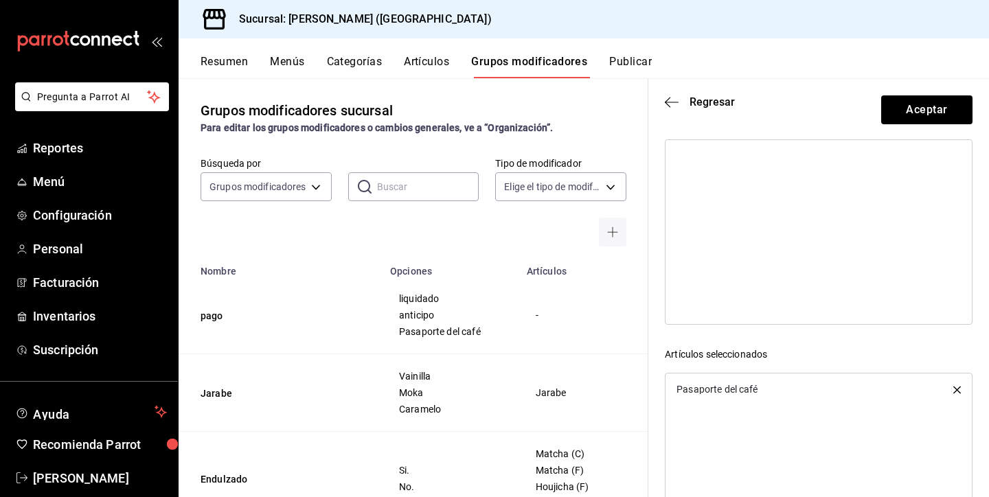
scroll to position [156, 0]
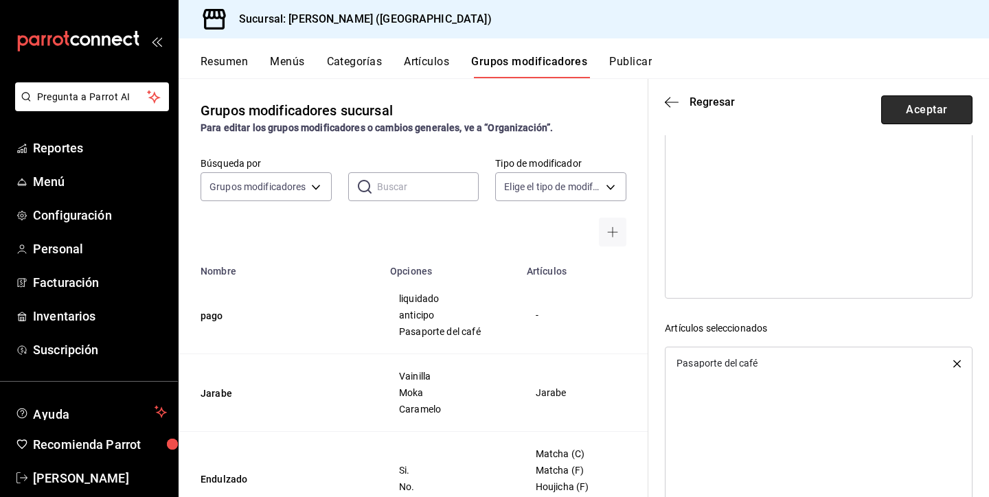
click at [914, 98] on button "Aceptar" at bounding box center [926, 109] width 91 height 29
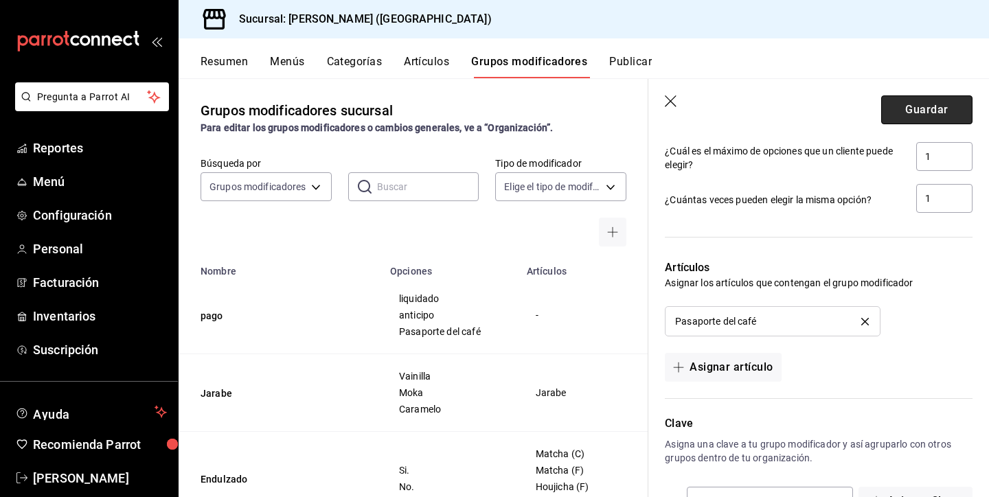
click at [927, 100] on button "Guardar" at bounding box center [926, 109] width 91 height 29
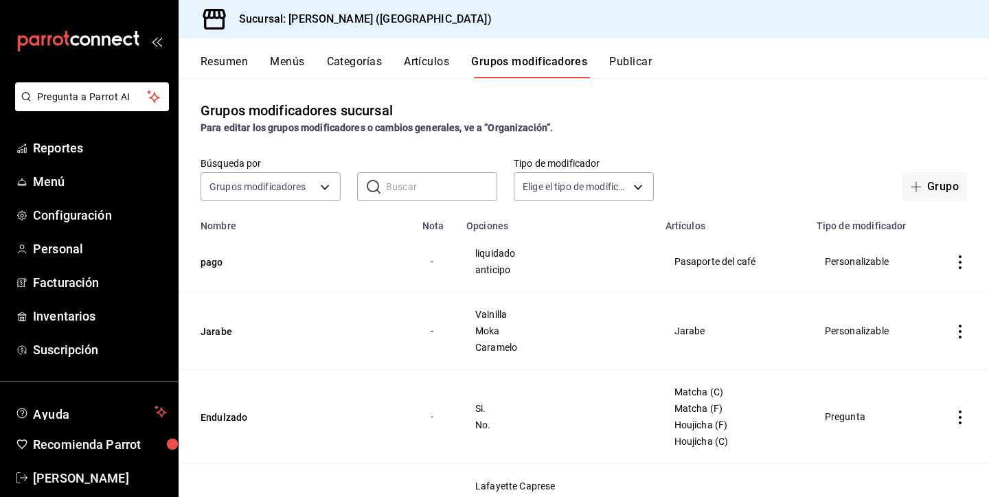
click at [633, 59] on button "Publicar" at bounding box center [630, 66] width 43 height 23
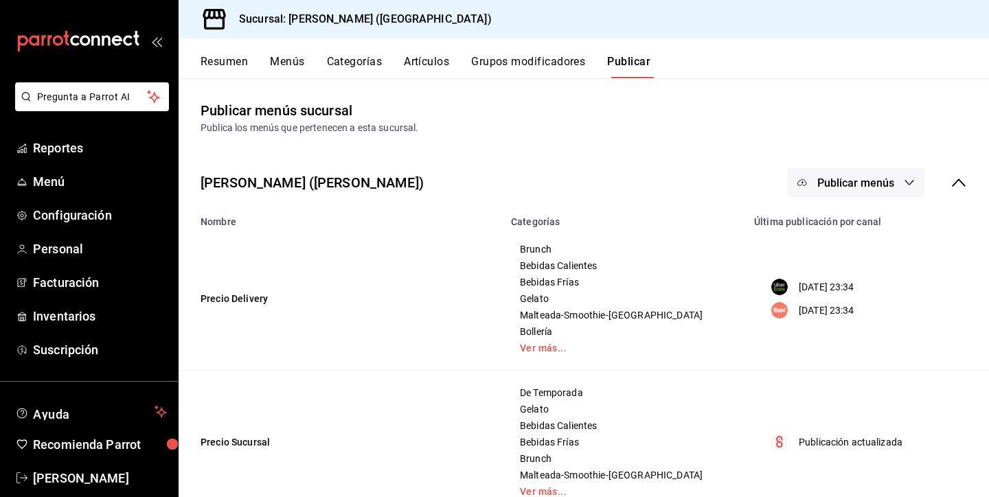
click at [813, 185] on button "Publicar menús" at bounding box center [855, 182] width 137 height 29
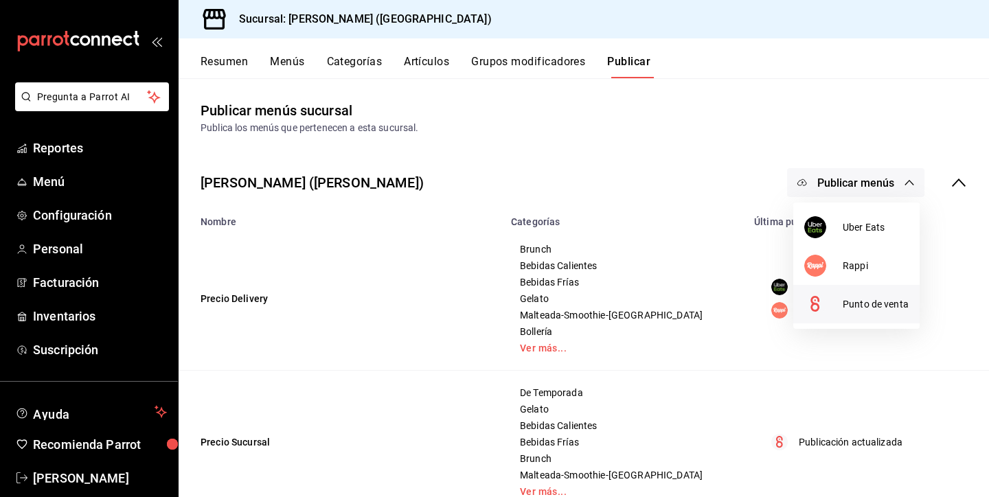
click at [828, 306] on div at bounding box center [823, 304] width 38 height 22
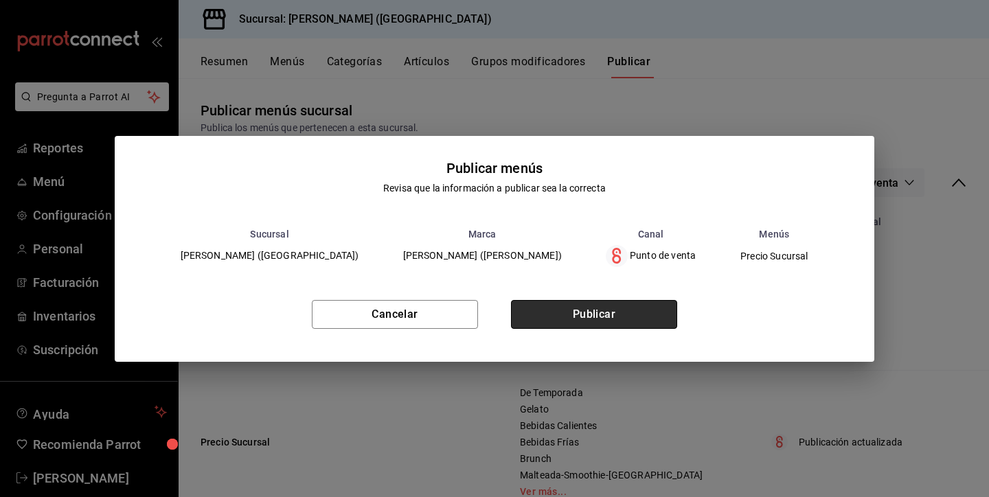
click at [642, 307] on button "Publicar" at bounding box center [594, 314] width 166 height 29
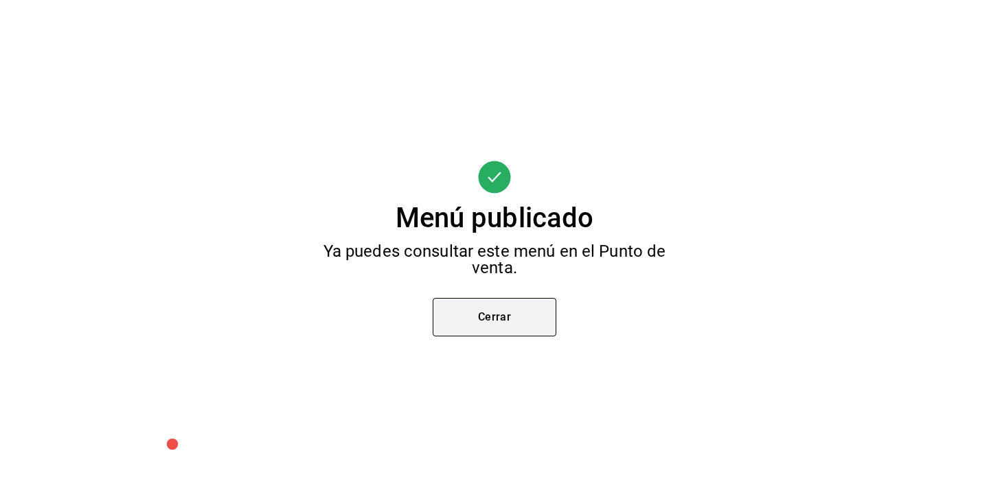
click at [519, 310] on button "Cerrar" at bounding box center [495, 317] width 124 height 38
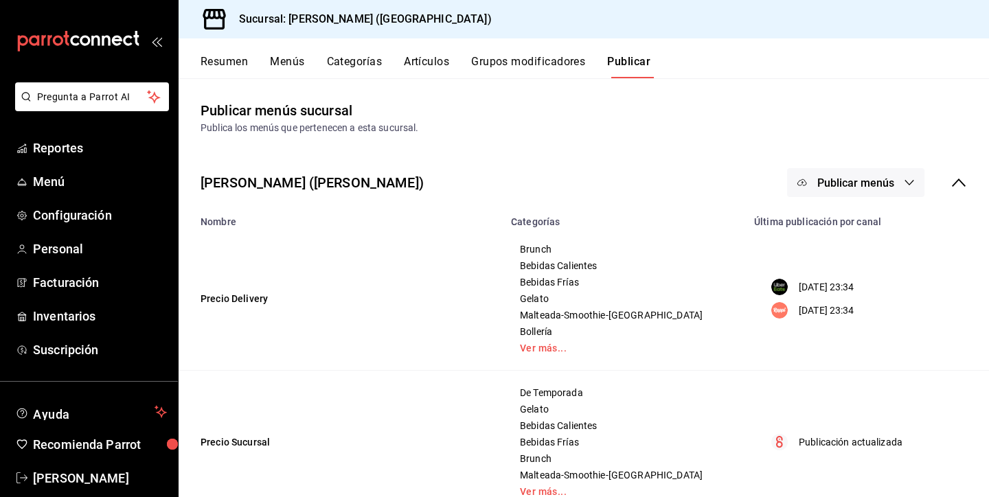
scroll to position [39, 0]
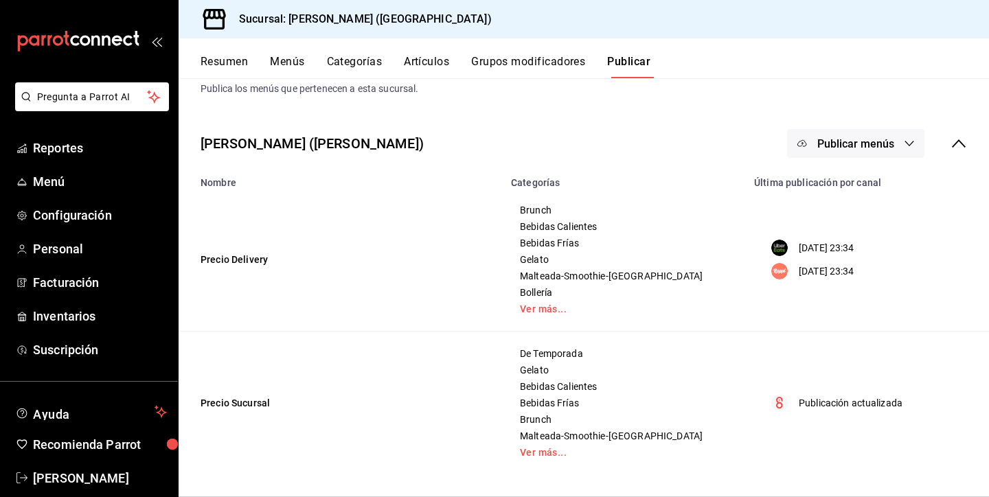
click at [551, 63] on button "Grupos modificadores" at bounding box center [528, 66] width 114 height 23
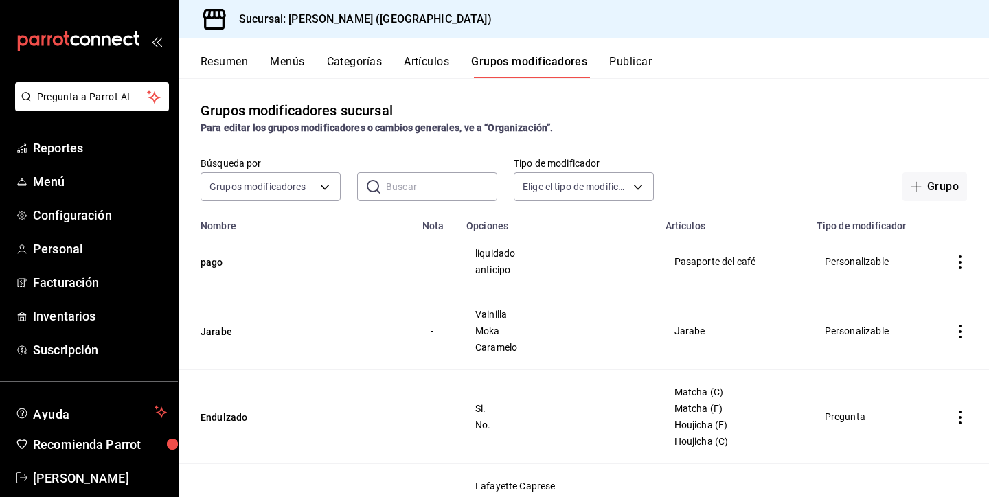
scroll to position [54, 0]
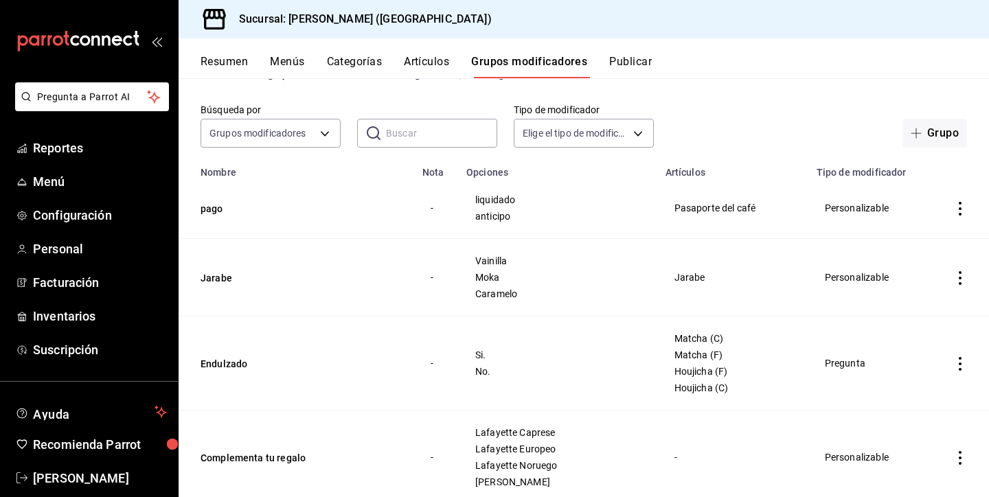
click at [503, 223] on td "liquidado anticipo" at bounding box center [557, 208] width 199 height 61
click at [214, 206] on button "pago" at bounding box center [283, 209] width 165 height 14
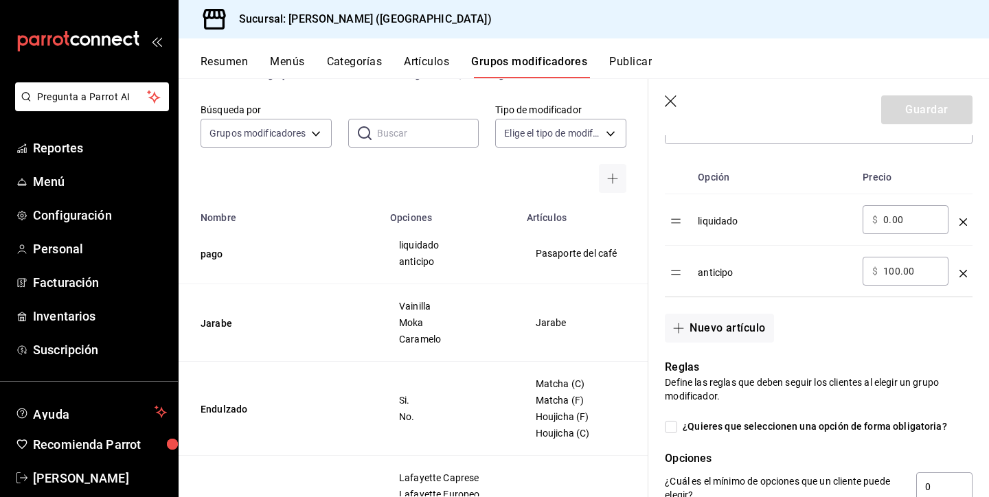
scroll to position [396, 0]
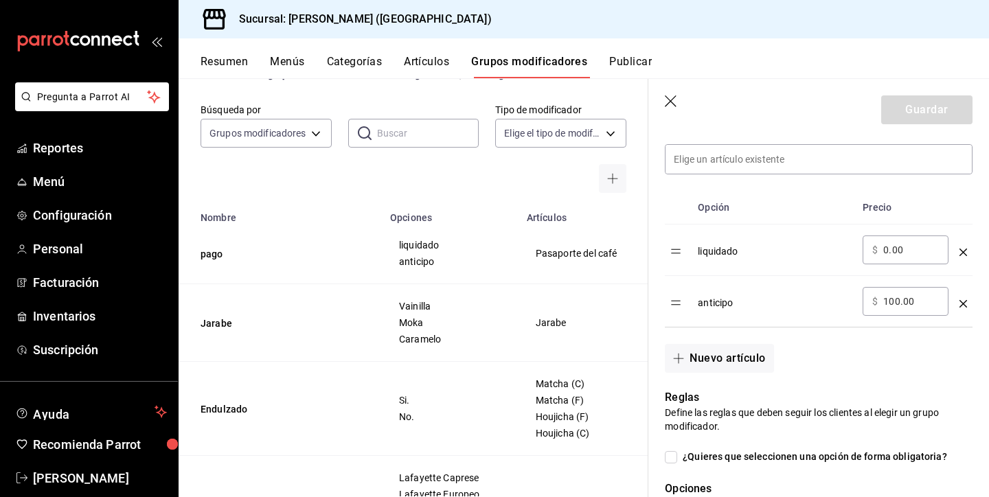
drag, startPoint x: 905, startPoint y: 306, endPoint x: 874, endPoint y: 306, distance: 30.9
click at [874, 306] on div "​ $ 100.00 ​" at bounding box center [906, 301] width 86 height 29
type input "00.00"
click at [732, 304] on div "anticipo" at bounding box center [775, 298] width 154 height 23
click at [723, 304] on div "anticipo" at bounding box center [775, 298] width 154 height 23
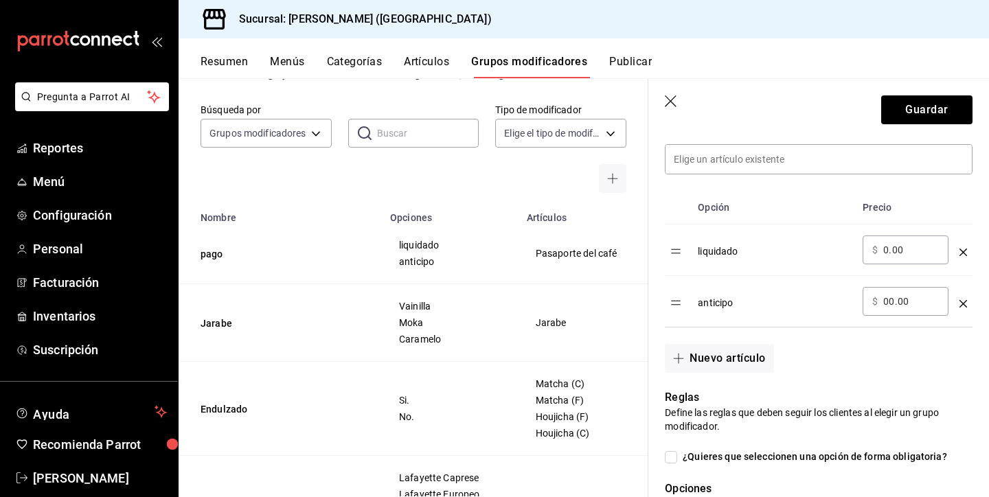
click at [960, 305] on icon "optionsTable" at bounding box center [963, 304] width 8 height 8
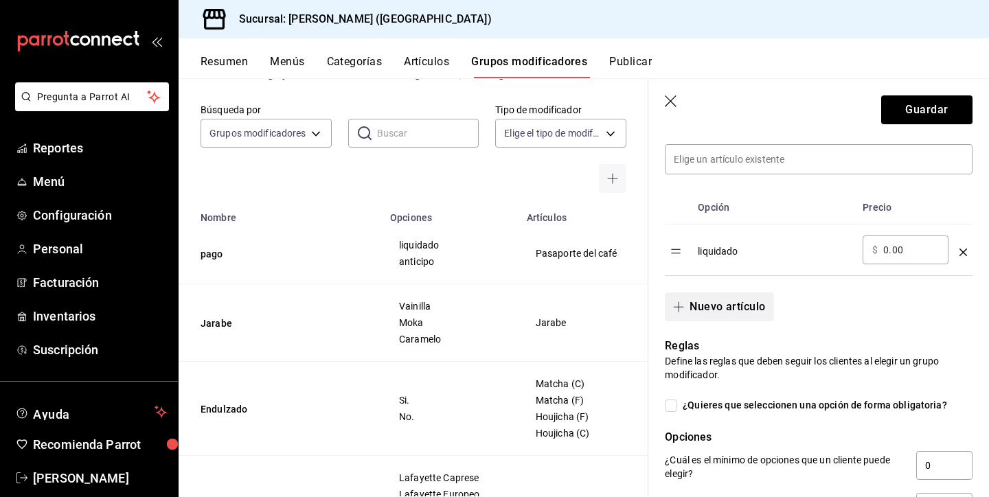
click at [686, 308] on span "button" at bounding box center [681, 307] width 16 height 11
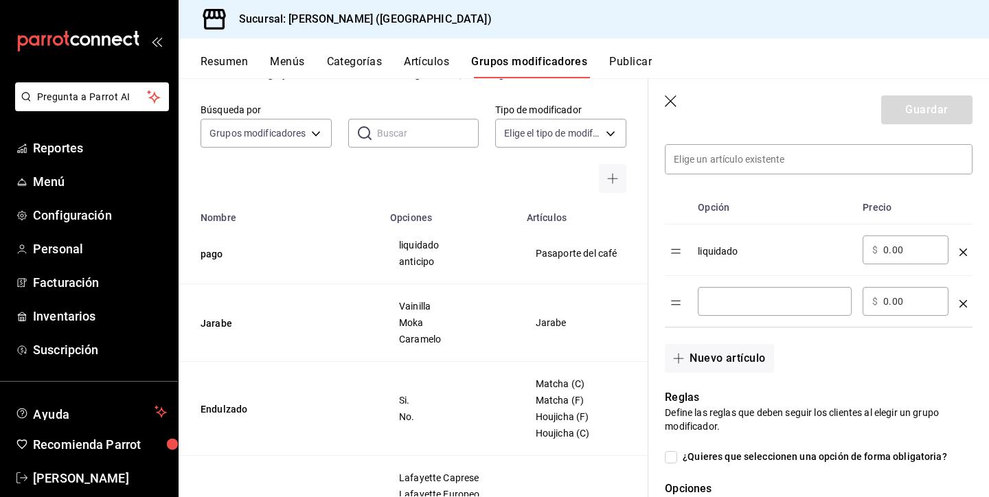
click at [723, 304] on input "optionsTable" at bounding box center [774, 302] width 135 height 14
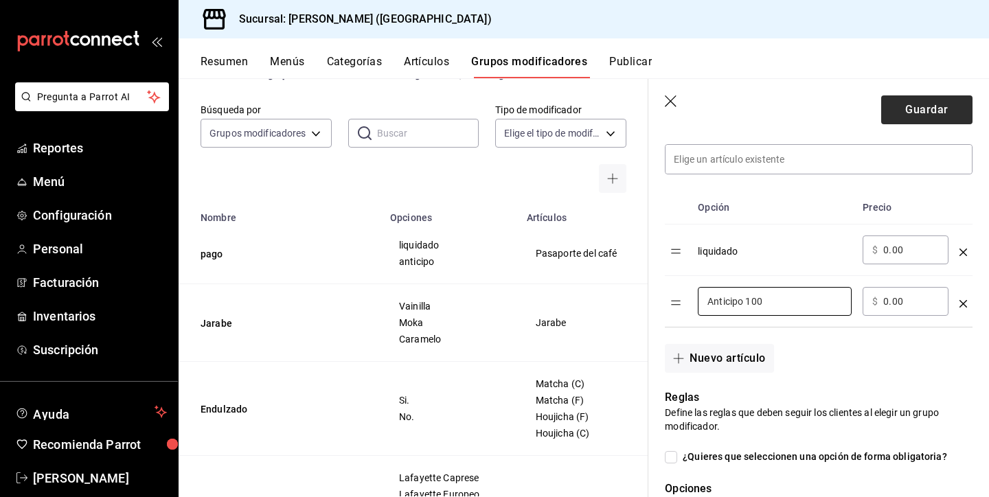
type input "Anticipo 100"
click at [906, 110] on button "Guardar" at bounding box center [926, 109] width 91 height 29
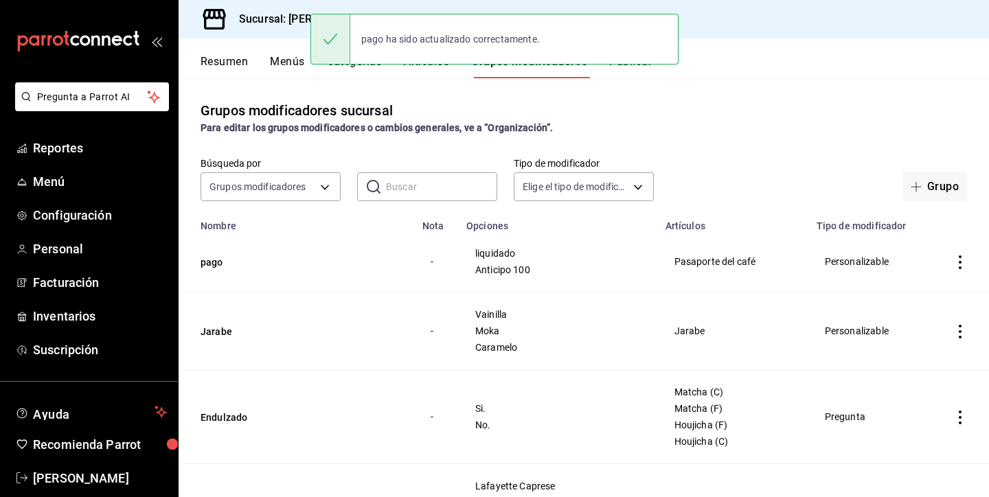
click at [651, 65] on div "pago ha sido actualizado correctamente." at bounding box center [494, 39] width 368 height 59
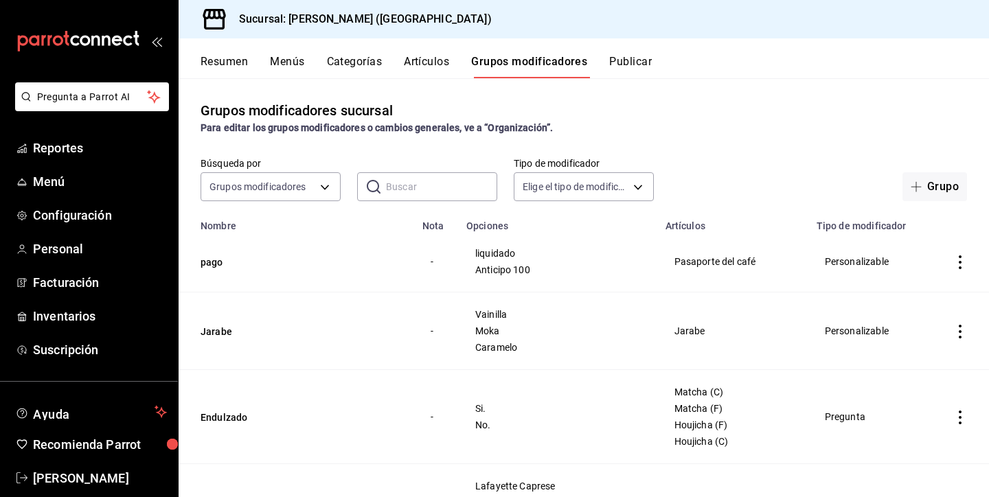
click at [655, 63] on div "Resumen Menús Categorías Artículos Grupos modificadores Publicar" at bounding box center [595, 66] width 788 height 23
click at [639, 65] on button "Publicar" at bounding box center [630, 66] width 43 height 23
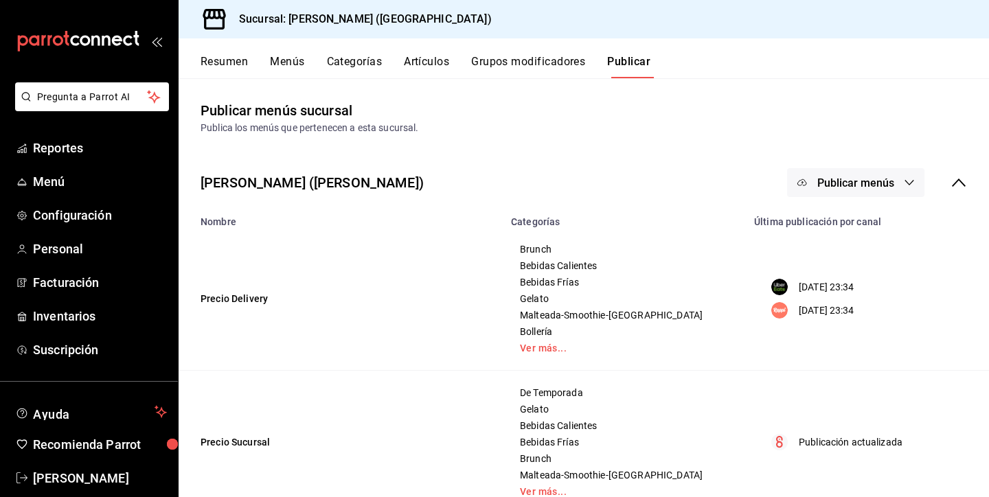
click at [842, 188] on span "Publicar menús" at bounding box center [855, 183] width 77 height 13
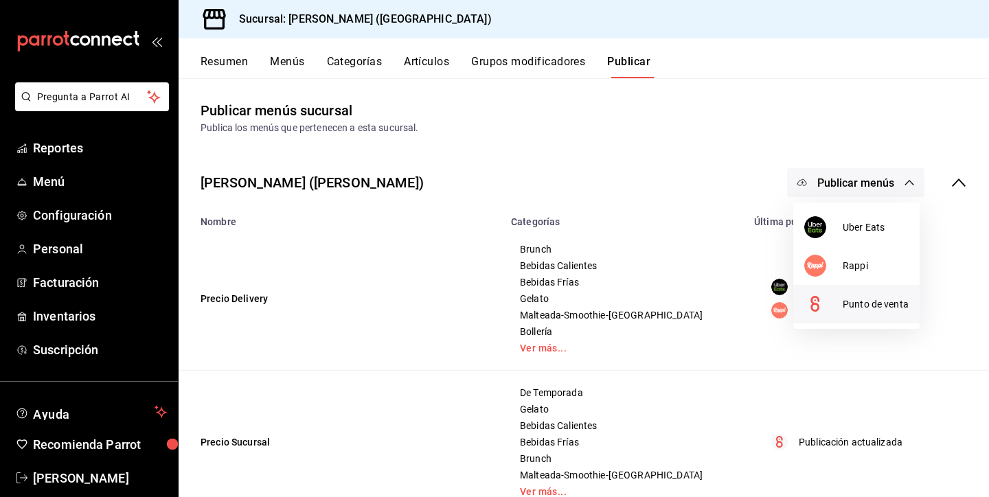
click at [824, 304] on circle at bounding box center [815, 304] width 22 height 22
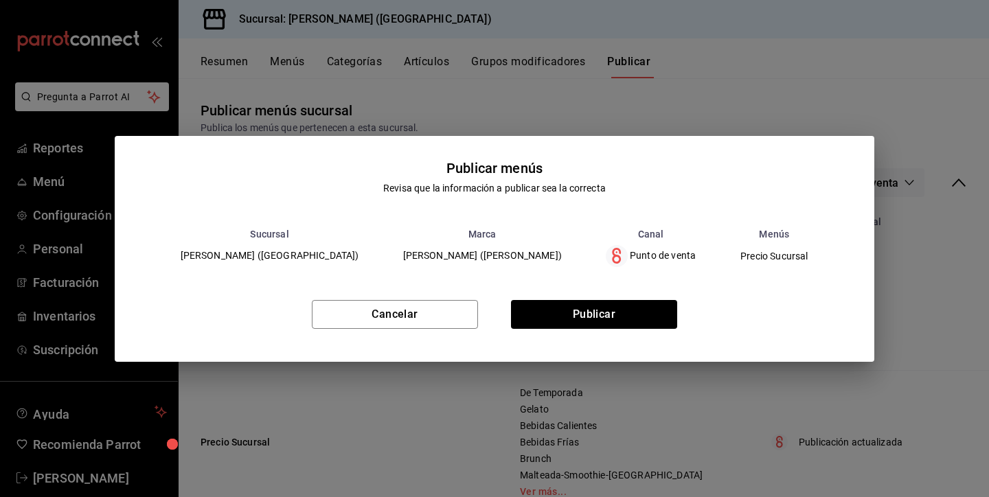
click at [620, 291] on div "Cancelar Publicar" at bounding box center [495, 320] width 760 height 84
click at [606, 315] on button "Publicar" at bounding box center [594, 314] width 166 height 29
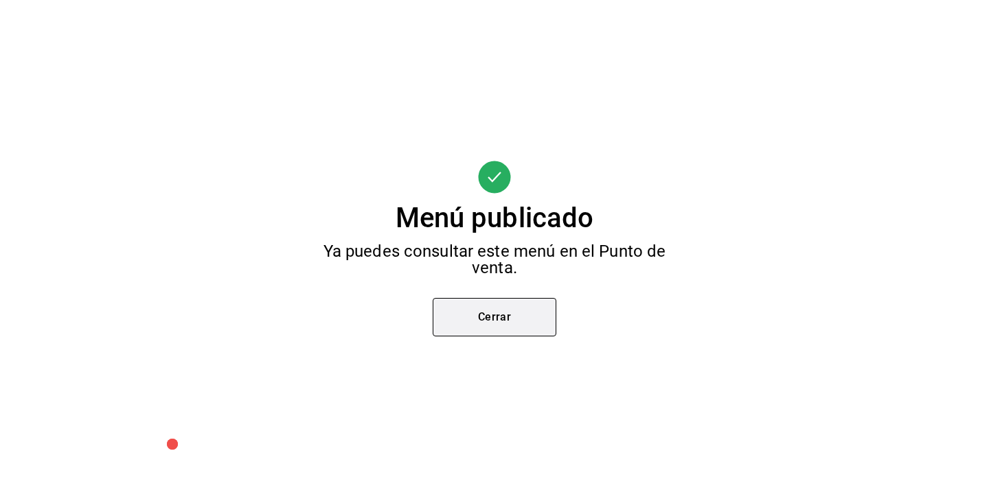
click at [510, 317] on button "Cerrar" at bounding box center [495, 317] width 124 height 38
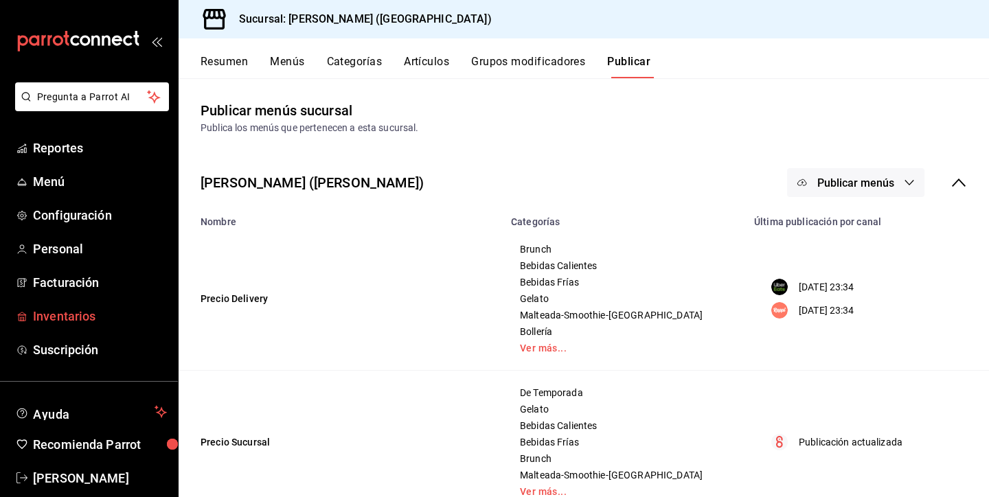
click at [40, 315] on span "Inventarios" at bounding box center [100, 316] width 134 height 19
